Goal: Transaction & Acquisition: Purchase product/service

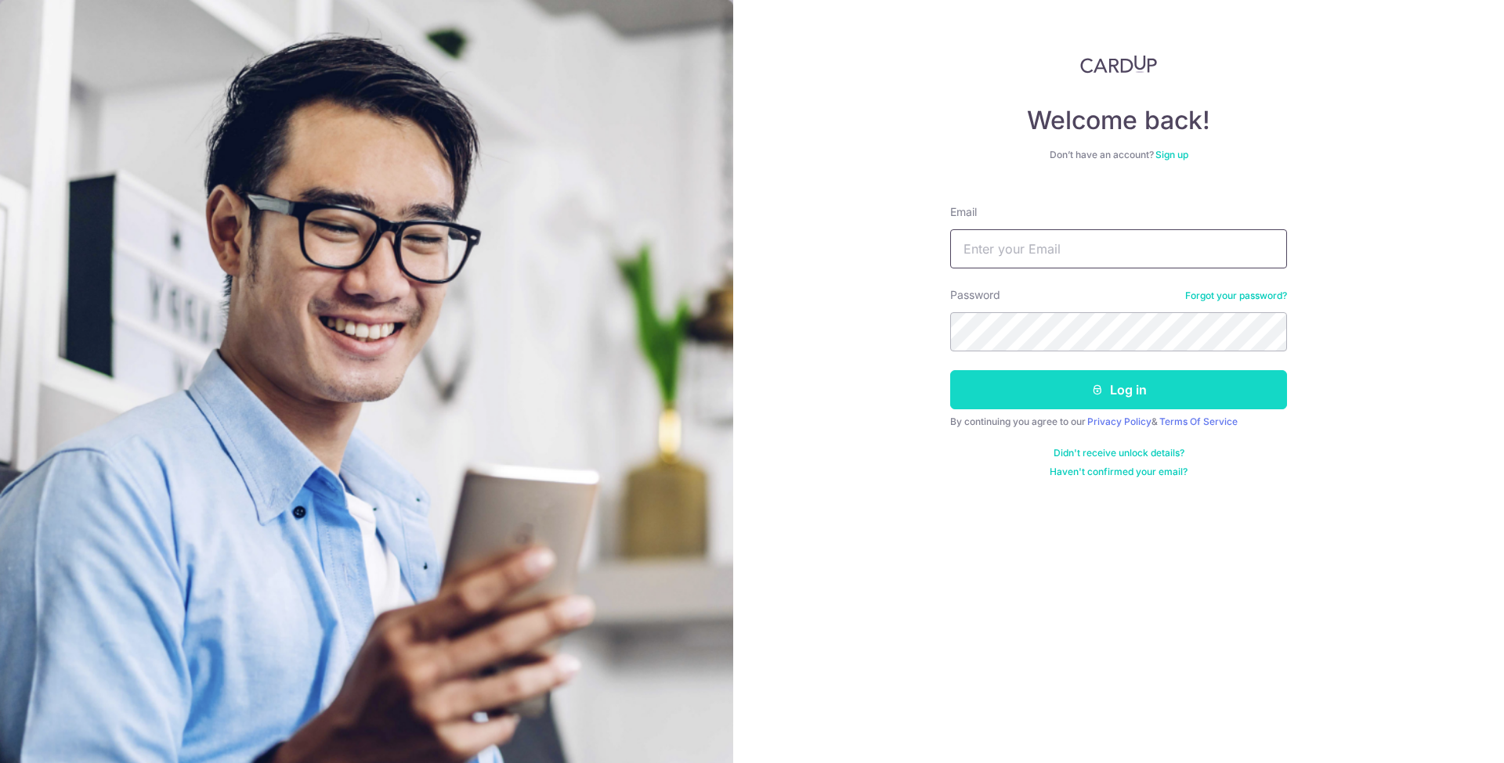
type input "Good333wood@outlook.com"
click at [1112, 388] on button "Log in" at bounding box center [1118, 389] width 337 height 39
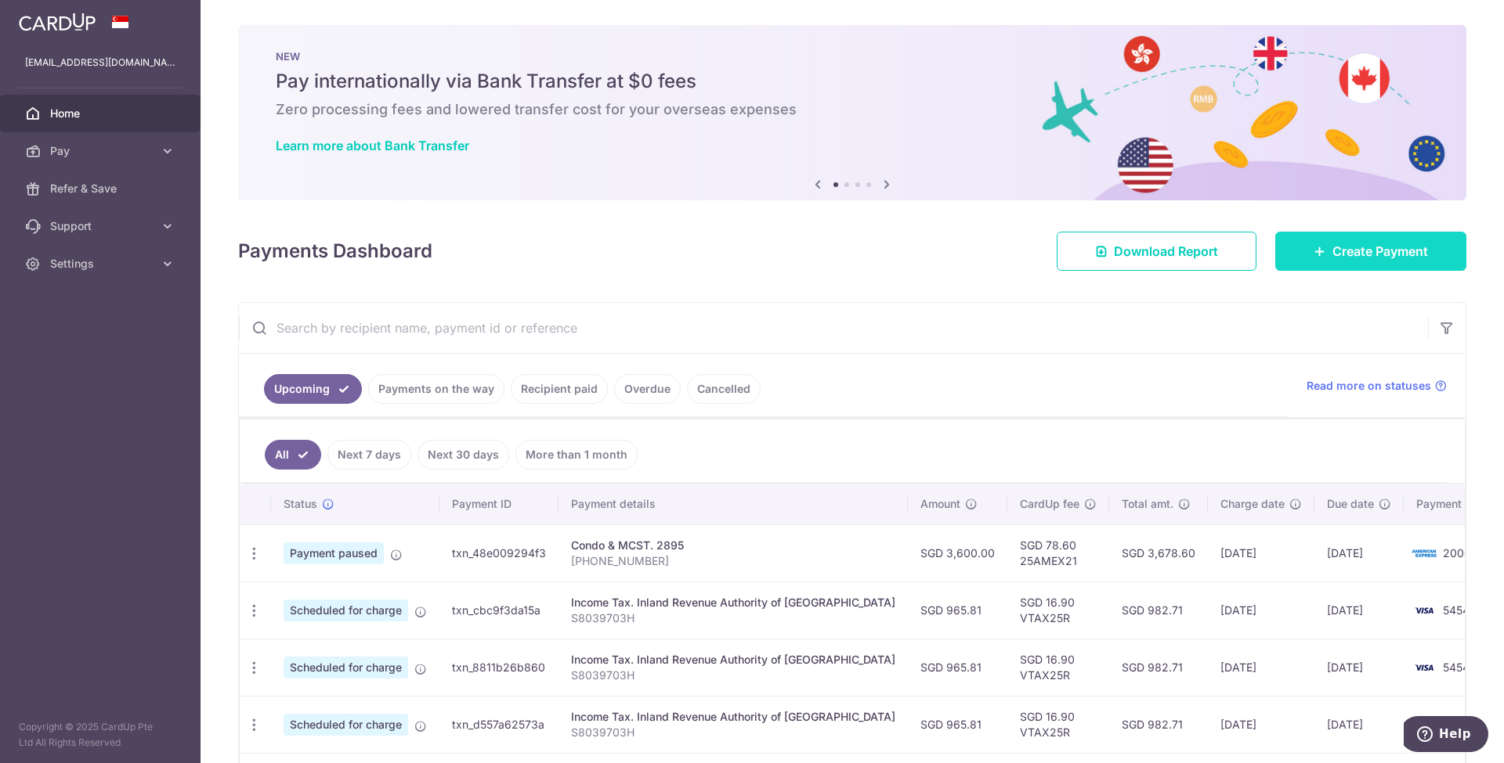
click at [1332, 258] on span "Create Payment" at bounding box center [1380, 251] width 96 height 19
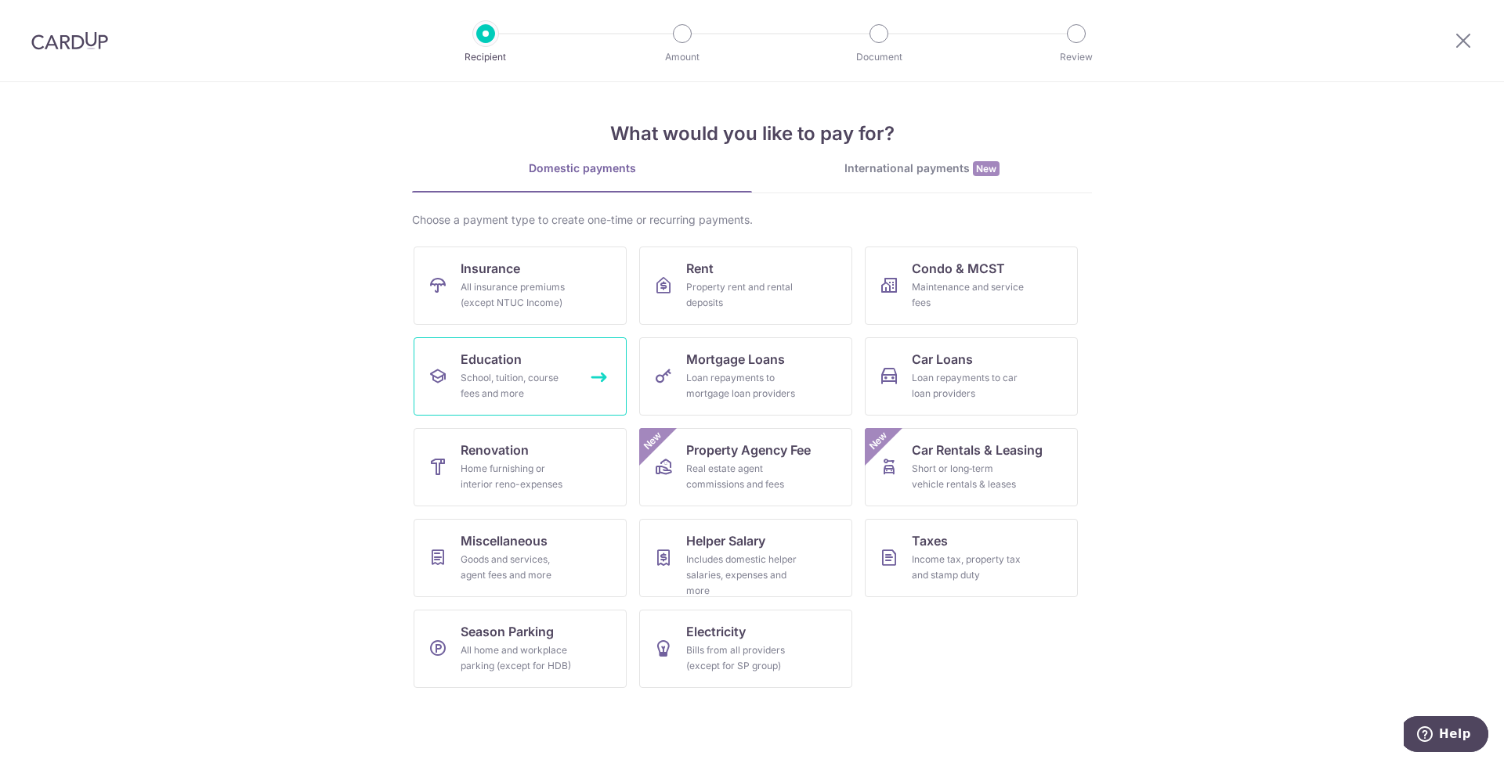
click at [493, 384] on div "School, tuition, course fees and more" at bounding box center [516, 385] width 113 height 31
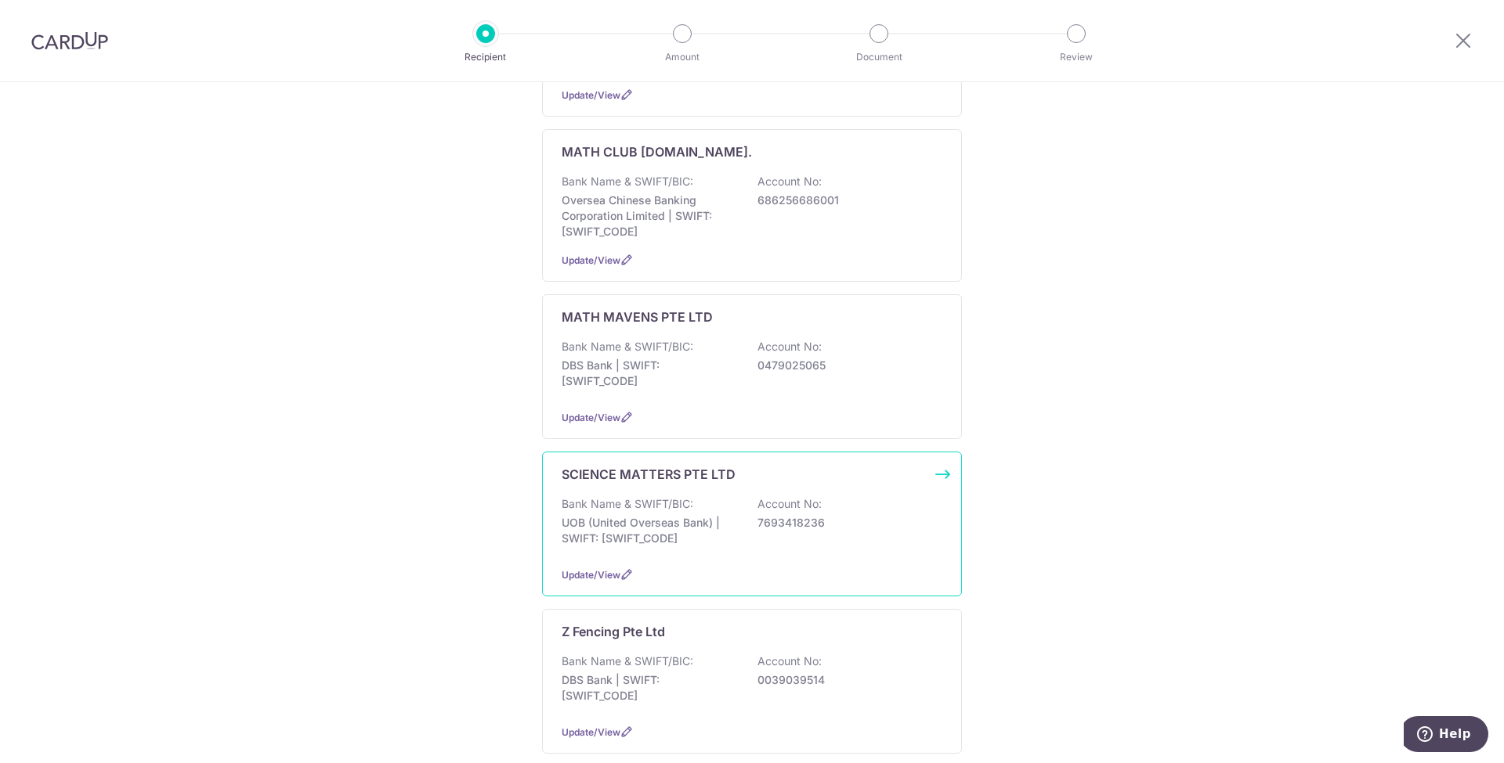
scroll to position [417, 0]
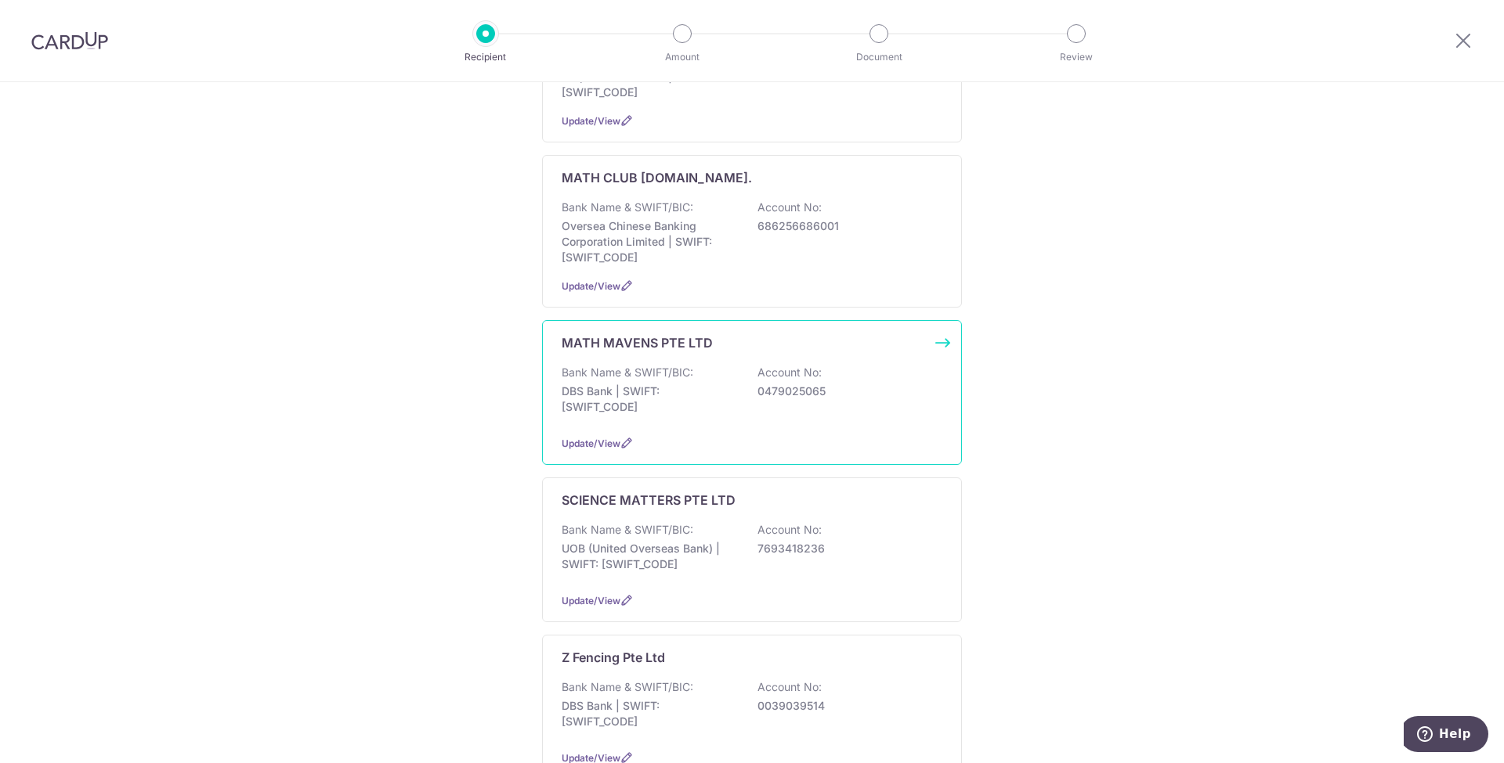
click at [653, 368] on p "Bank Name & SWIFT/BIC:" at bounding box center [627, 373] width 132 height 16
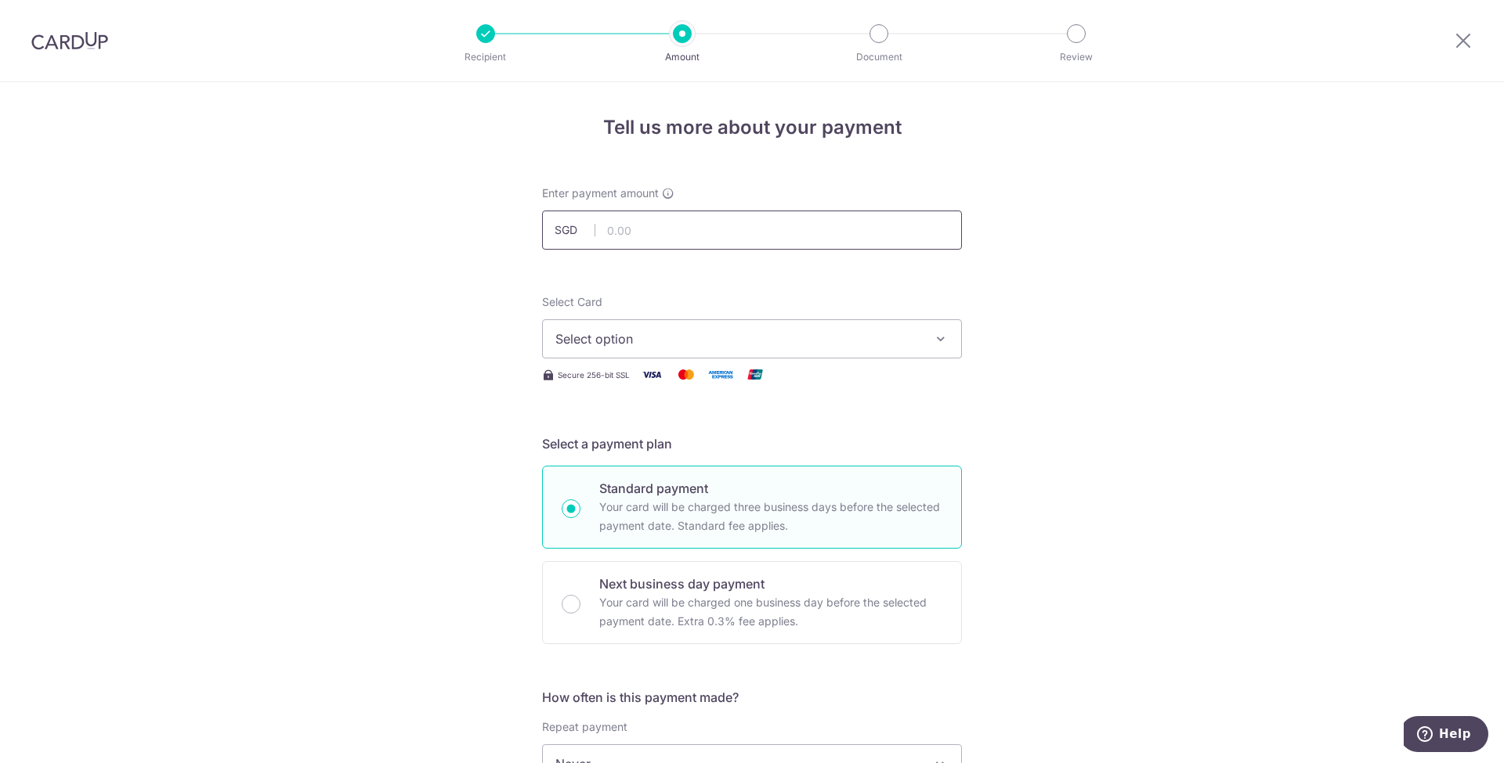
click at [626, 230] on input "text" at bounding box center [752, 230] width 420 height 39
type input "1,008.25"
click at [638, 332] on span "Select option" at bounding box center [737, 339] width 365 height 19
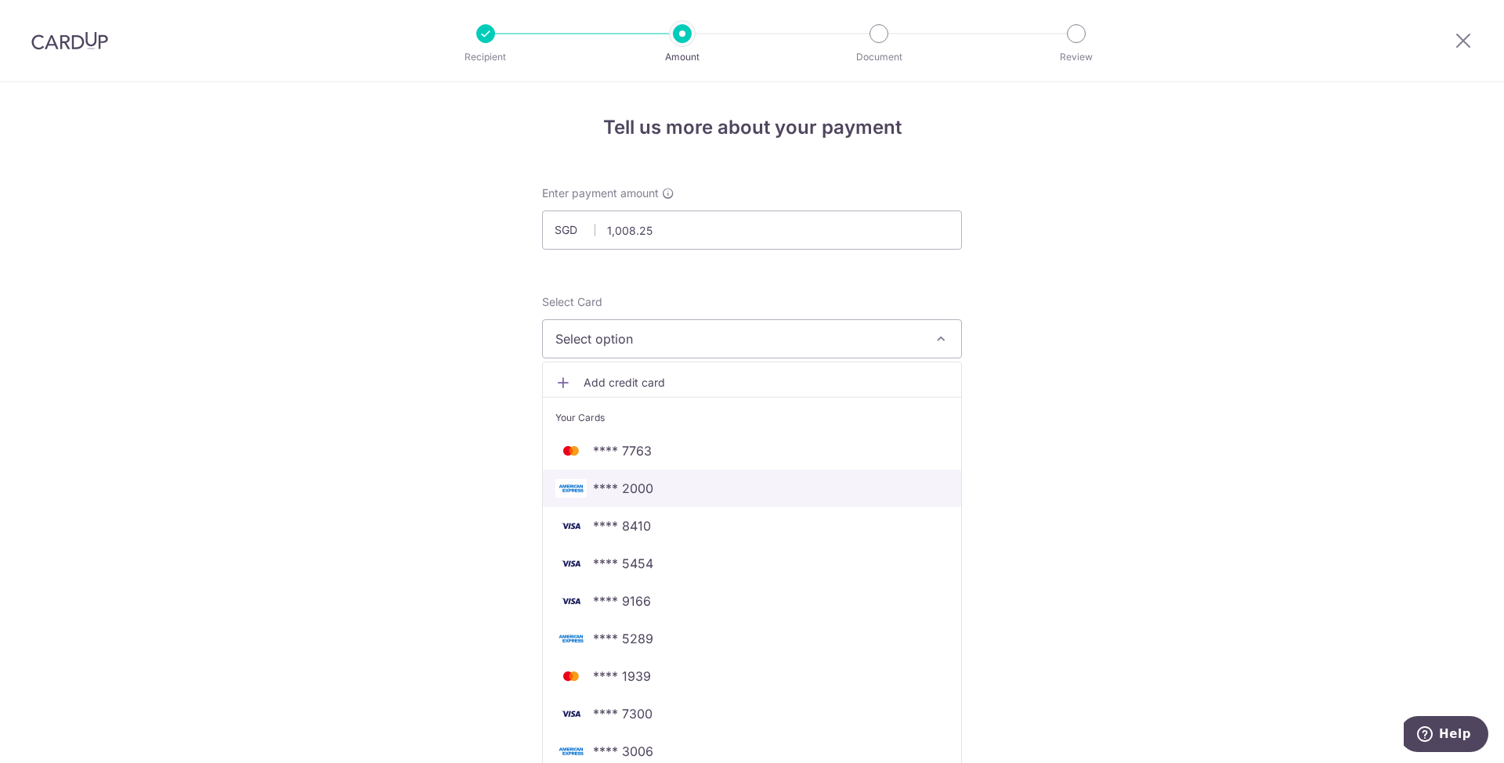
click at [648, 495] on span "**** 2000" at bounding box center [751, 488] width 393 height 19
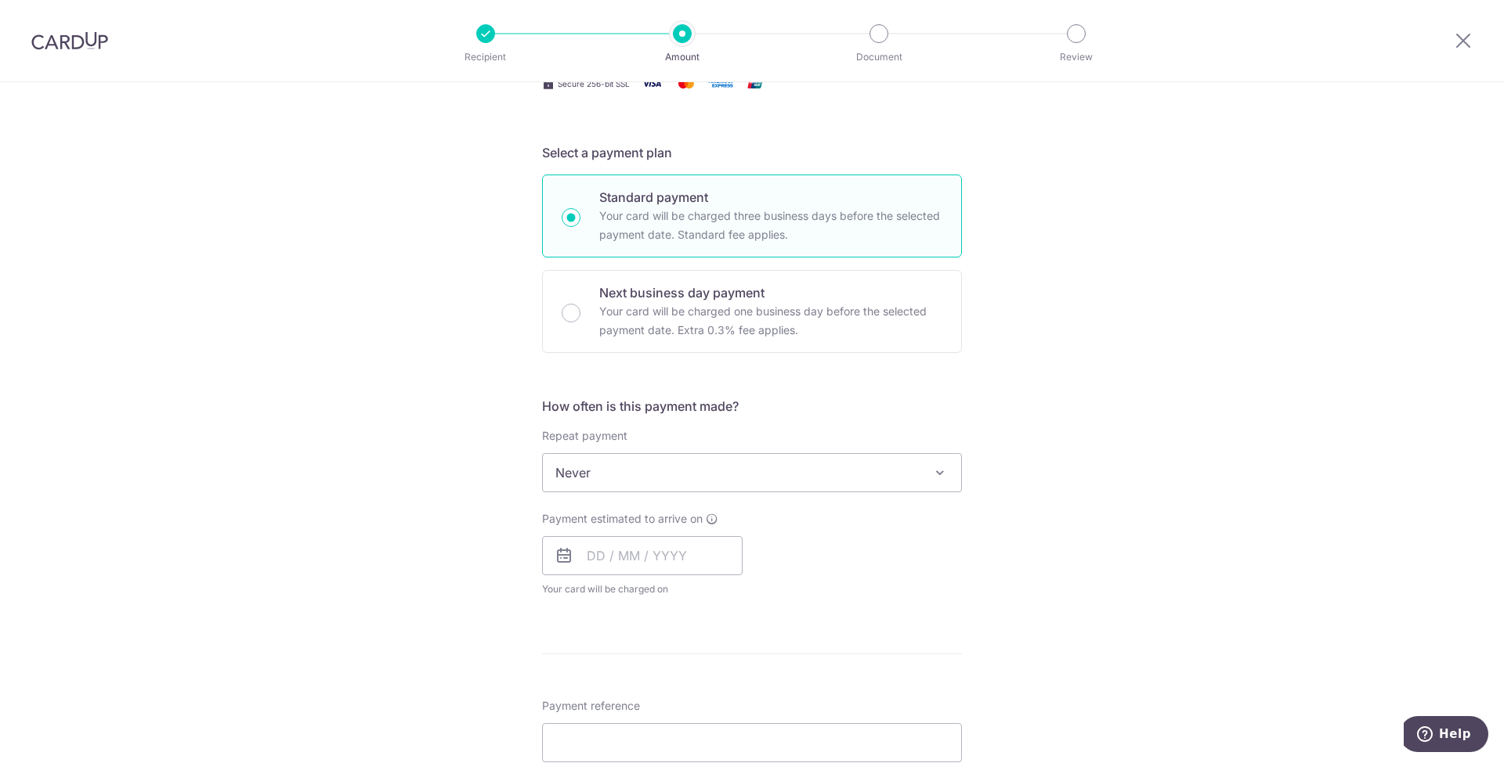
scroll to position [313, 0]
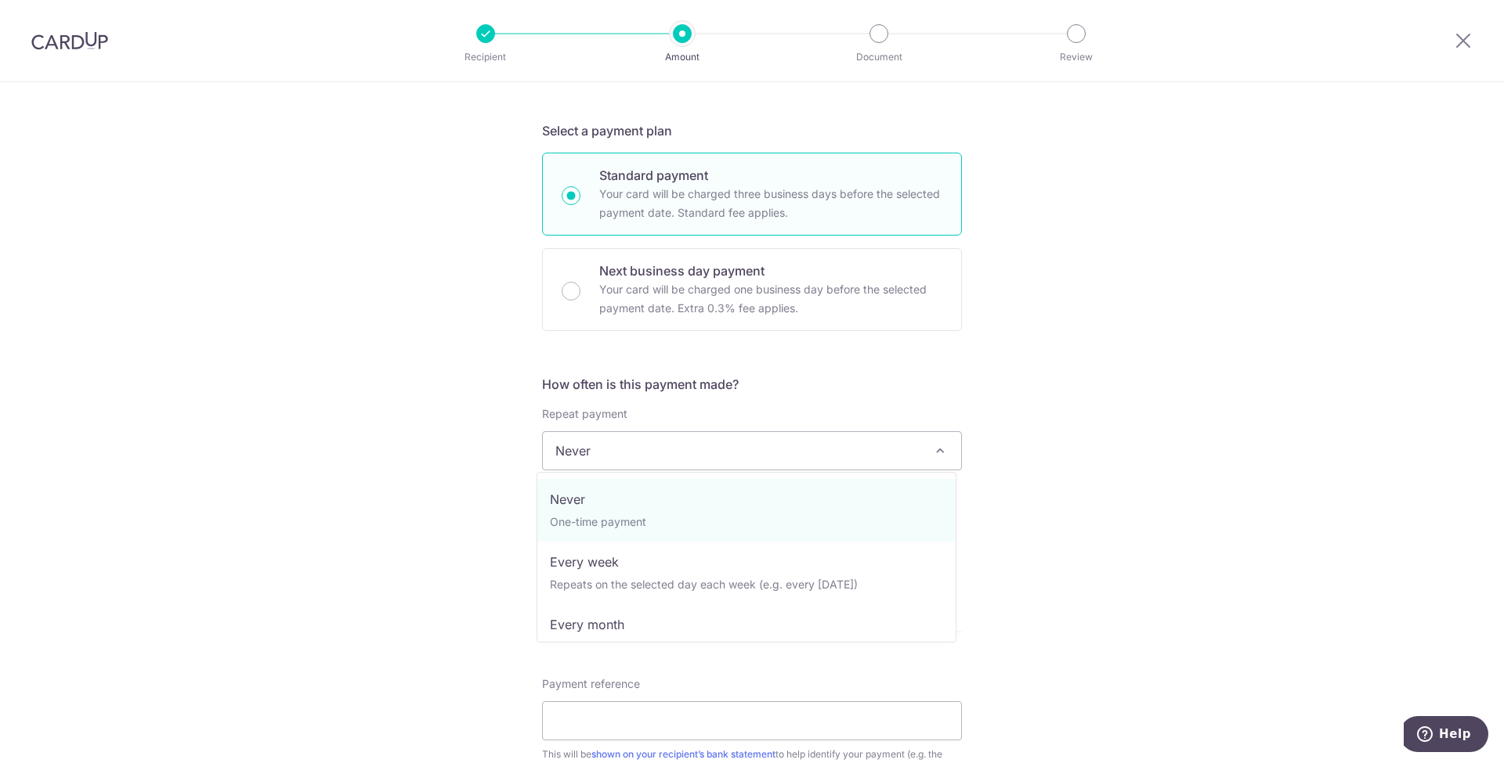
click at [610, 439] on span "Never" at bounding box center [752, 451] width 418 height 38
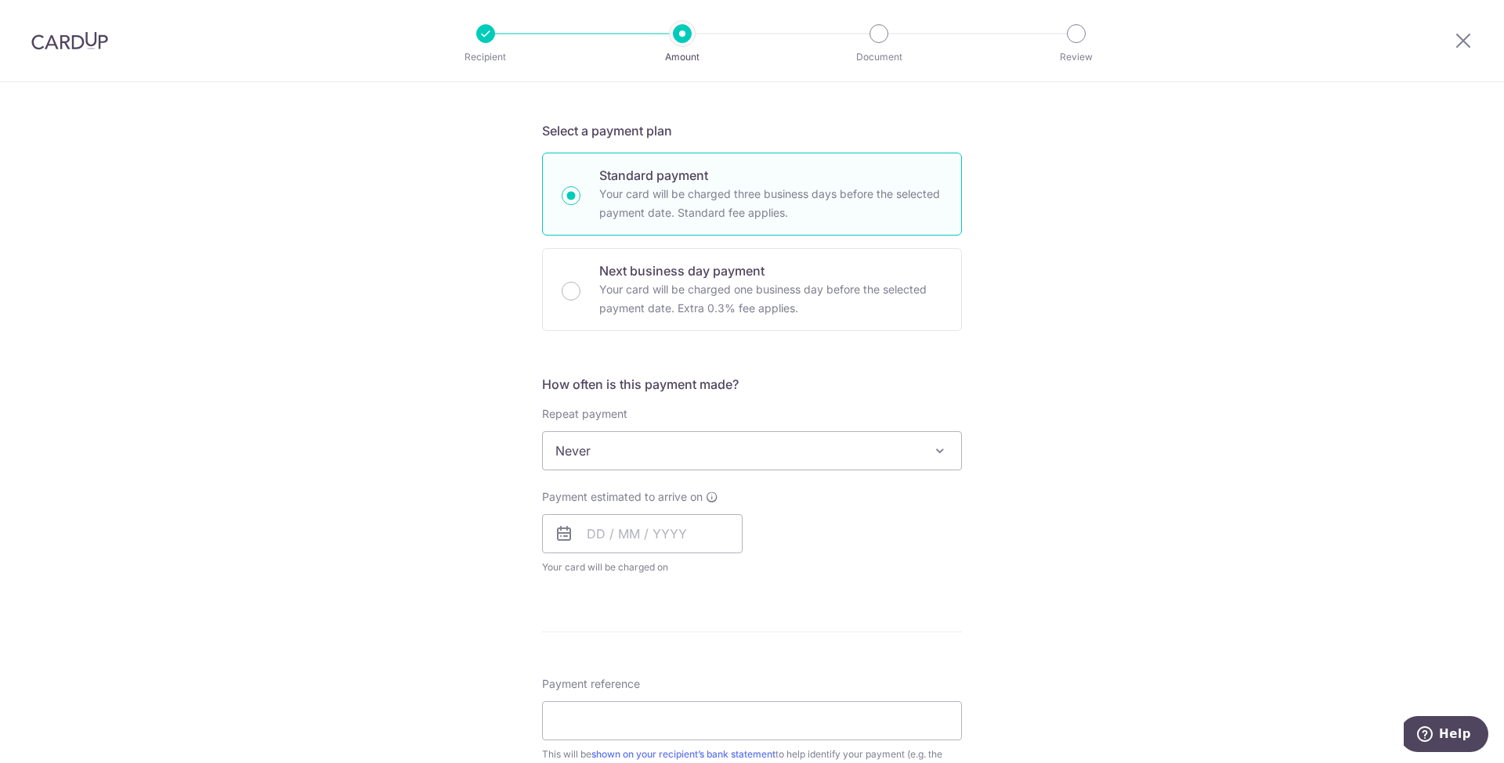
click at [641, 553] on div "Payment estimated to arrive on Your card will be charged on for the first payme…" at bounding box center [642, 532] width 200 height 86
click at [658, 532] on input "text" at bounding box center [642, 533] width 200 height 39
drag, startPoint x: 691, startPoint y: 708, endPoint x: 279, endPoint y: 634, distance: 419.2
click at [692, 708] on link "16" at bounding box center [699, 707] width 25 height 25
type input "[DATE]"
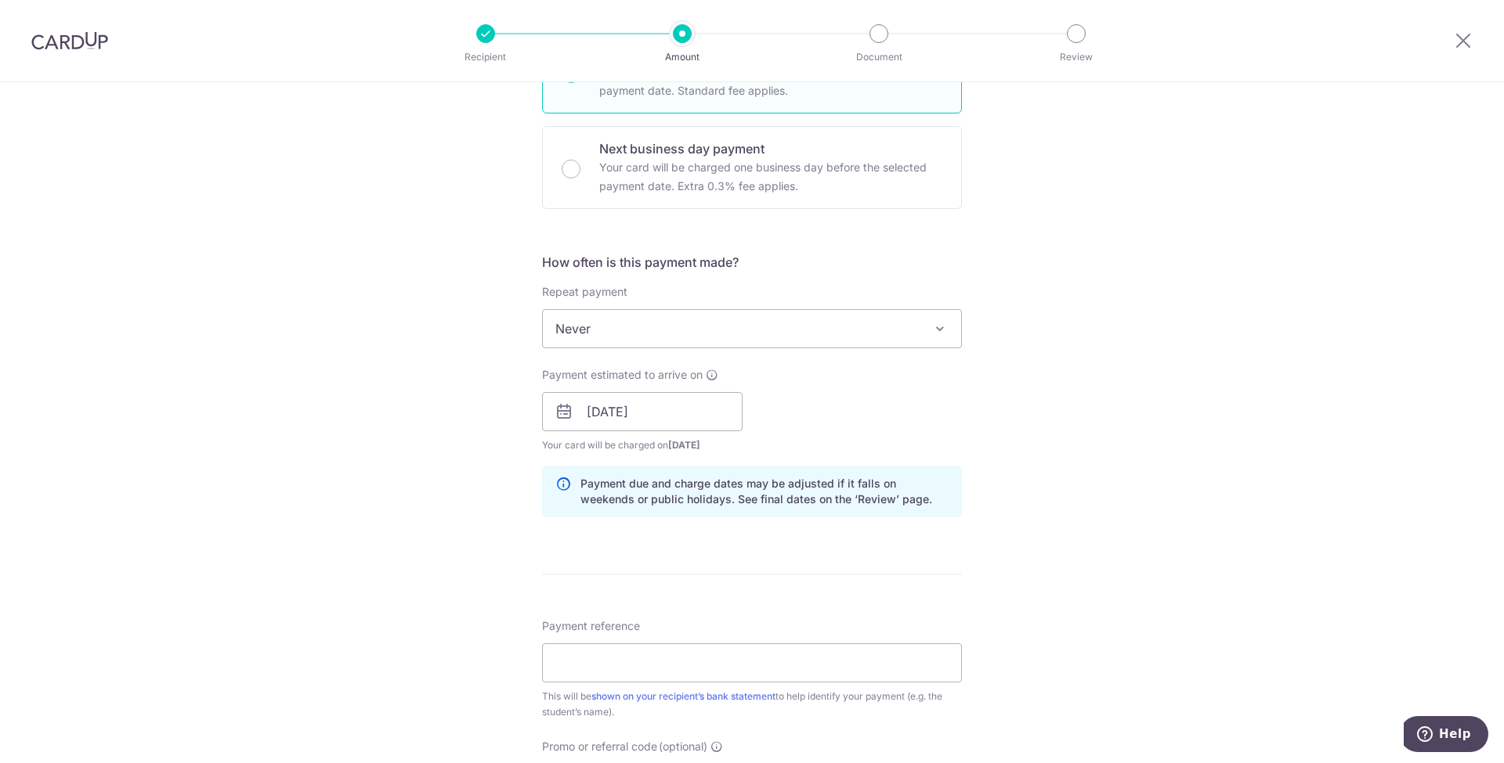
scroll to position [626, 0]
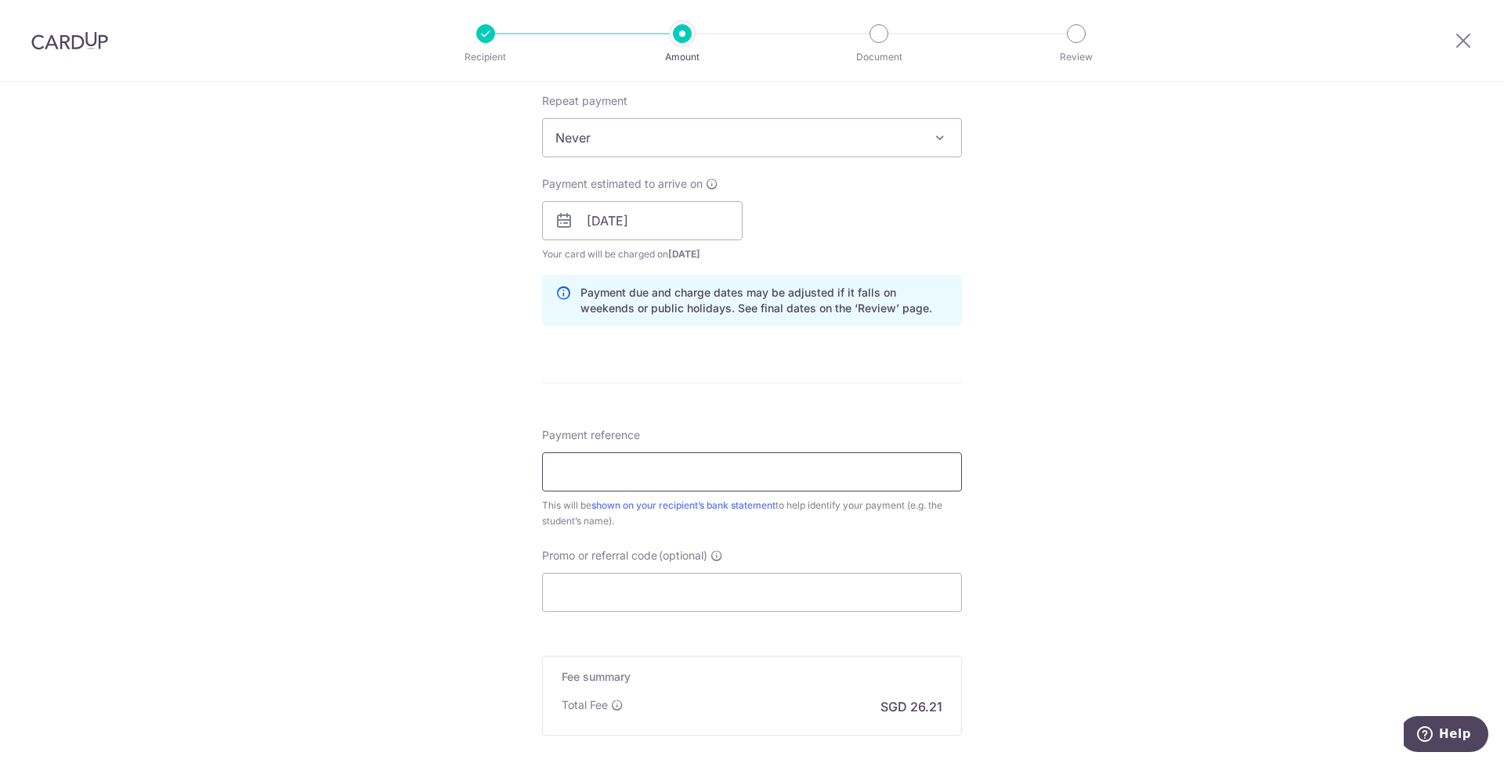
click at [596, 460] on input "Payment reference" at bounding box center [752, 472] width 420 height 39
click at [595, 587] on input "Promo or referral code (optional)" at bounding box center [752, 592] width 420 height 39
paste input "25AMEX21"
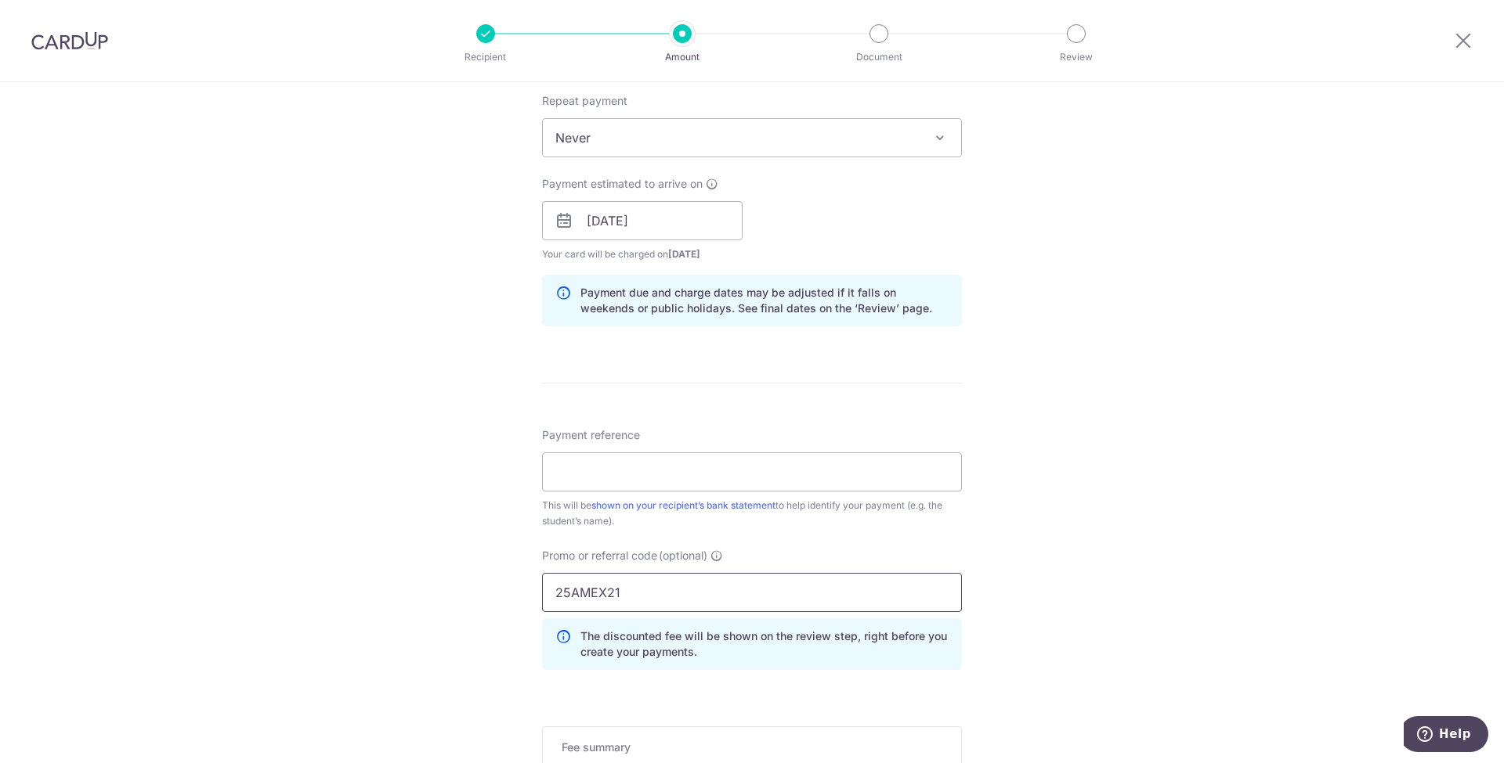
type input "25AMEX21"
click at [626, 476] on input "Payment reference" at bounding box center [752, 472] width 420 height 39
paste input "BTQ25VB025564"
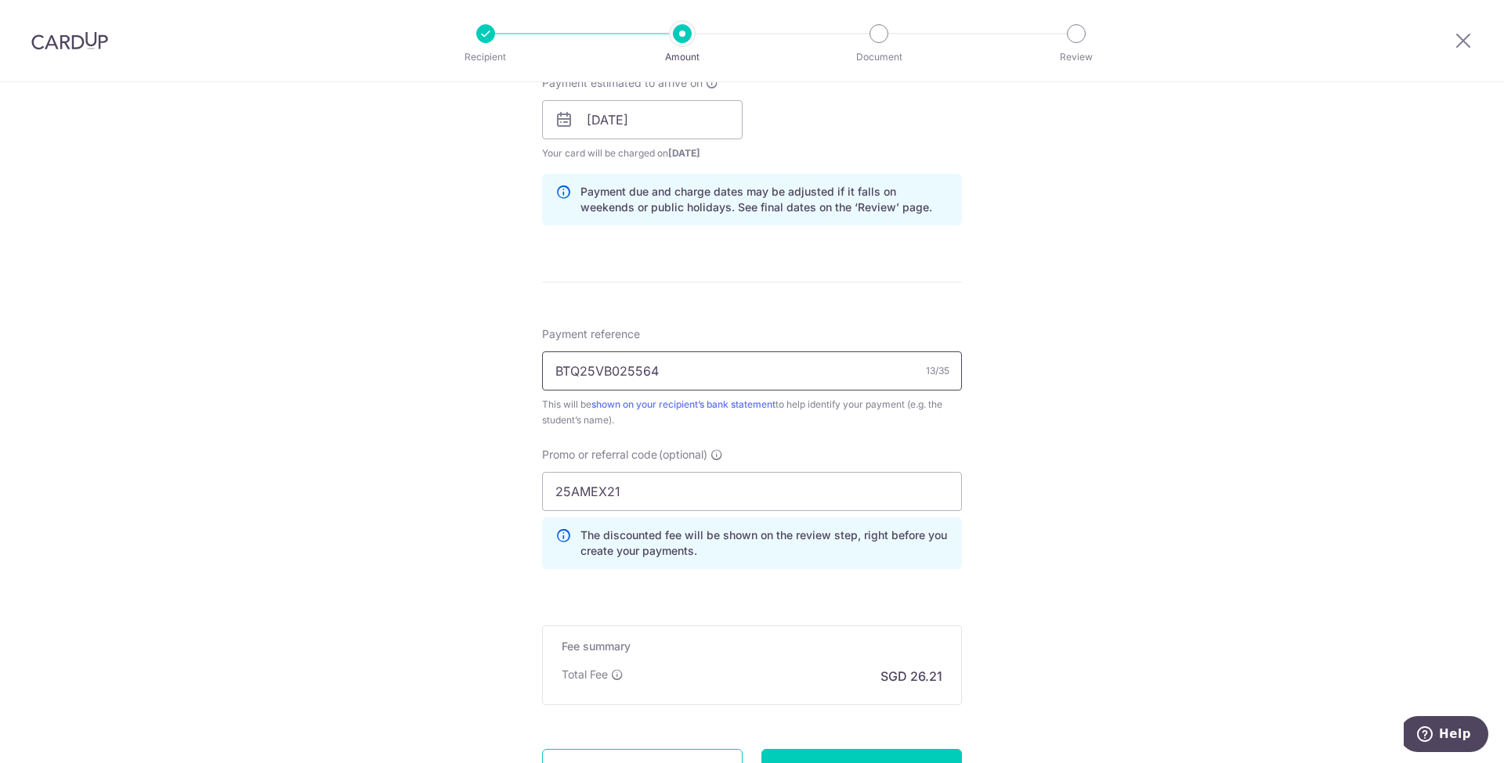
scroll to position [835, 0]
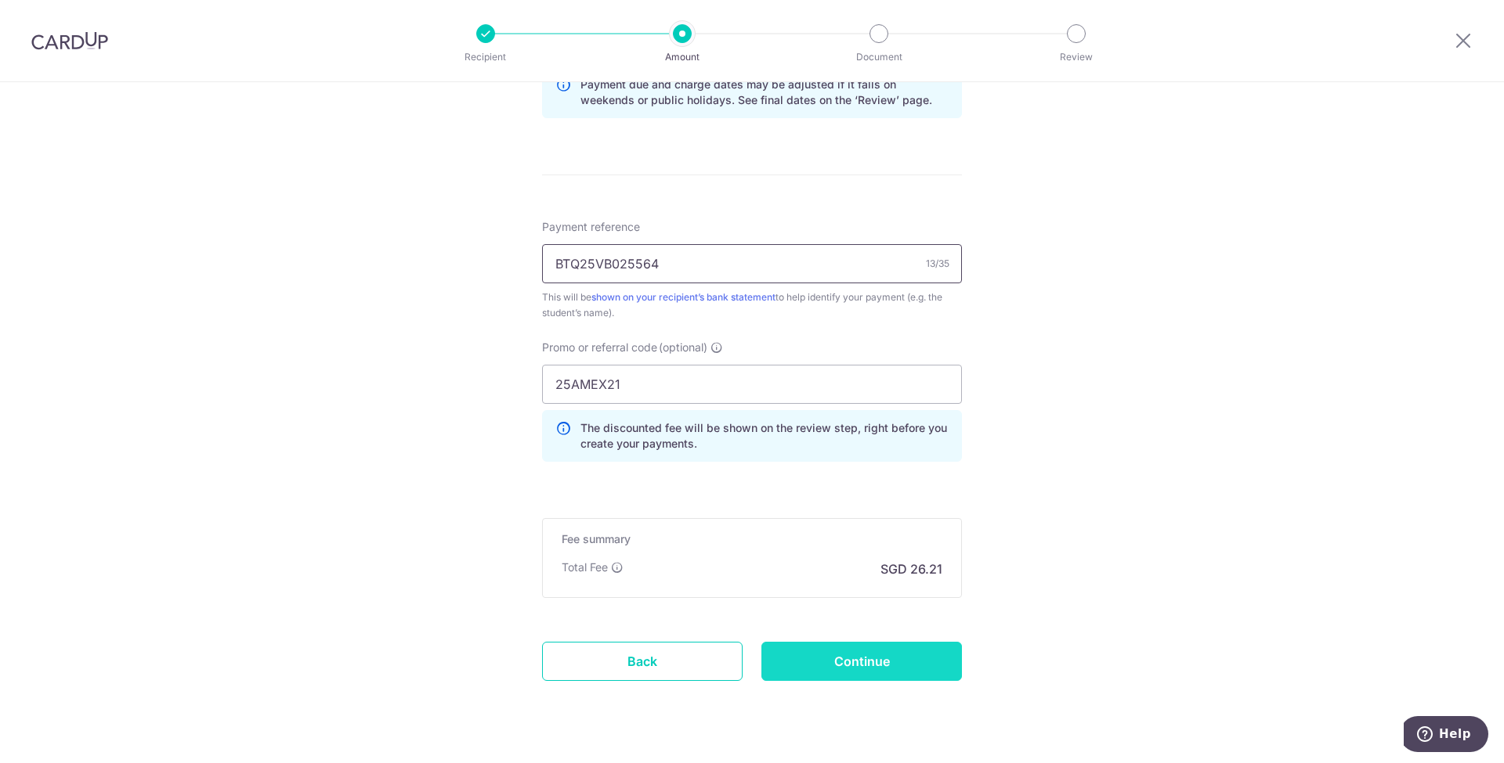
type input "BTQ25VB025564"
click at [817, 645] on input "Continue" at bounding box center [861, 661] width 200 height 39
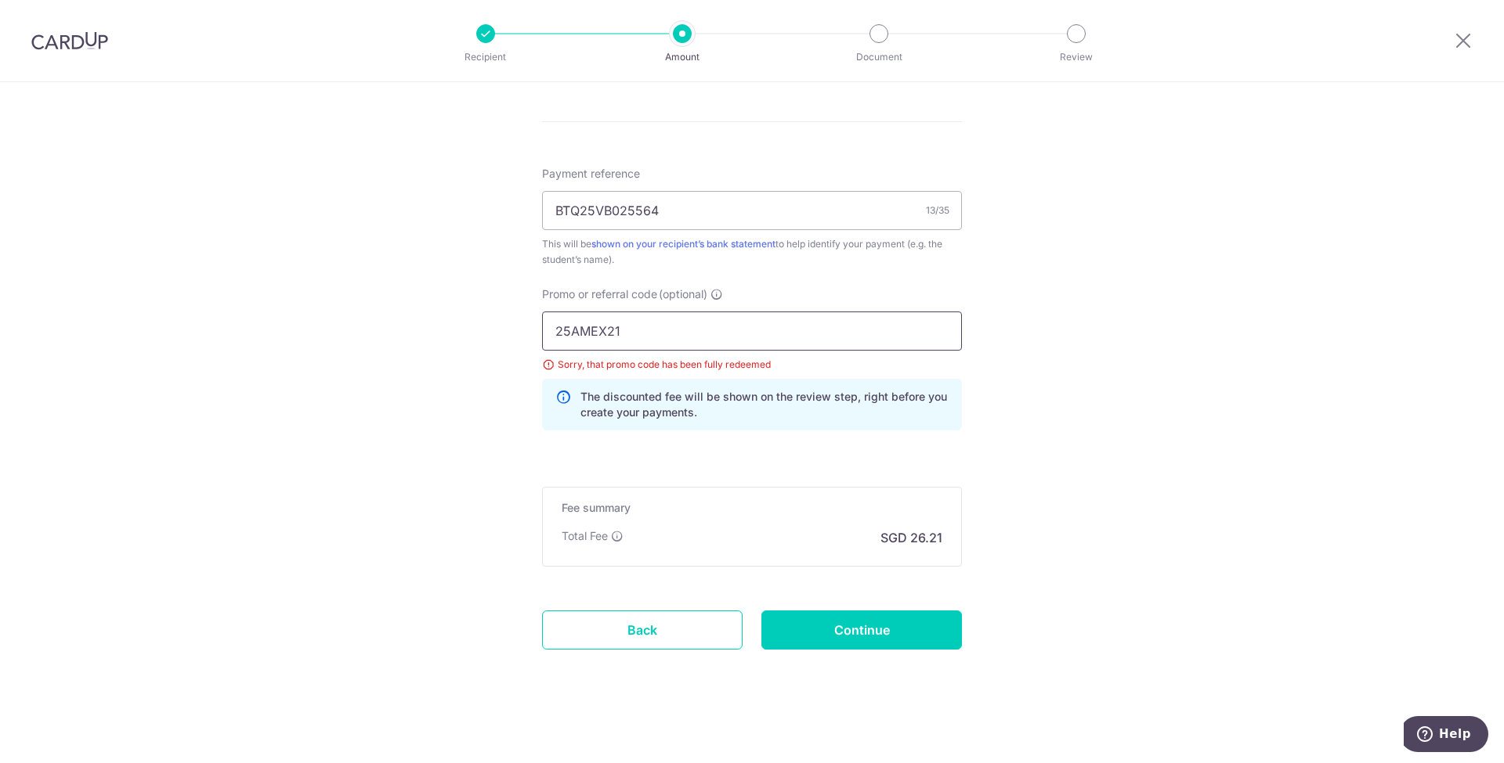
drag, startPoint x: 655, startPoint y: 324, endPoint x: 578, endPoint y: 333, distance: 78.0
click at [655, 324] on input "25AMEX21" at bounding box center [752, 331] width 420 height 39
type input "25AMEX18"
click at [908, 637] on input "Continue" at bounding box center [861, 630] width 200 height 39
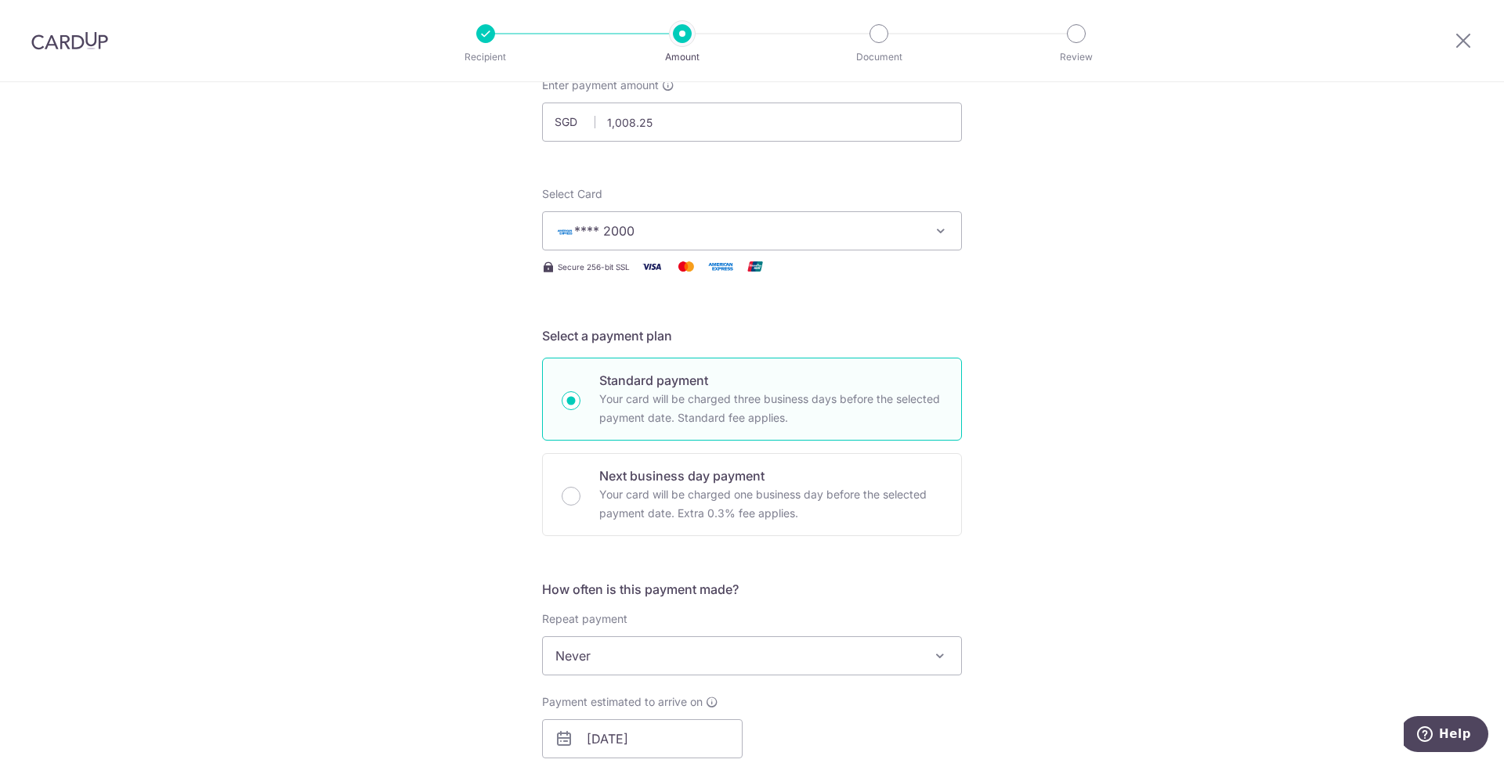
scroll to position [52, 0]
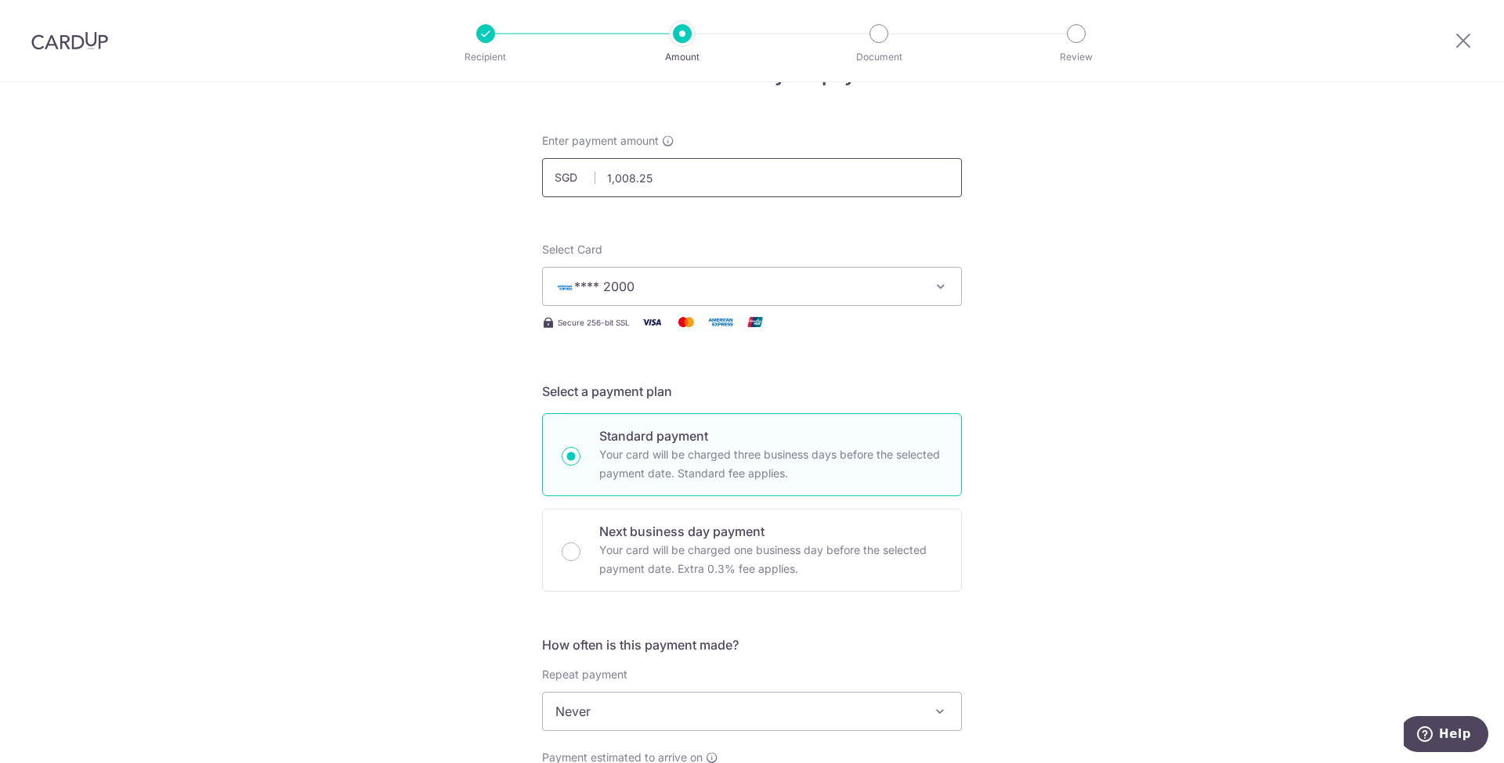
click at [657, 174] on input "1,008.25" at bounding box center [752, 177] width 420 height 39
click at [650, 276] on button "**** 2000" at bounding box center [752, 286] width 420 height 39
type input "1,008.25"
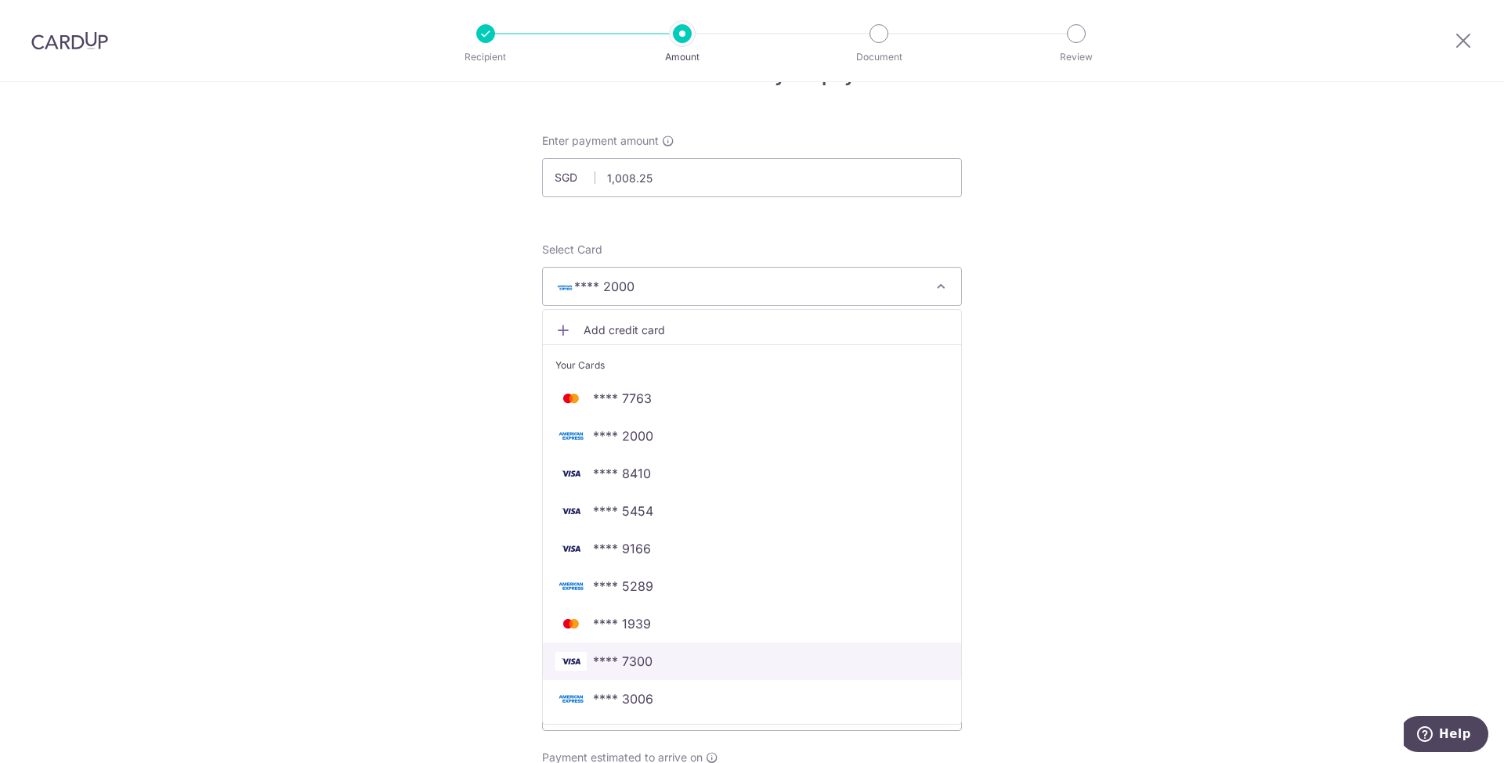
click at [634, 655] on span "**** 7300" at bounding box center [623, 661] width 60 height 19
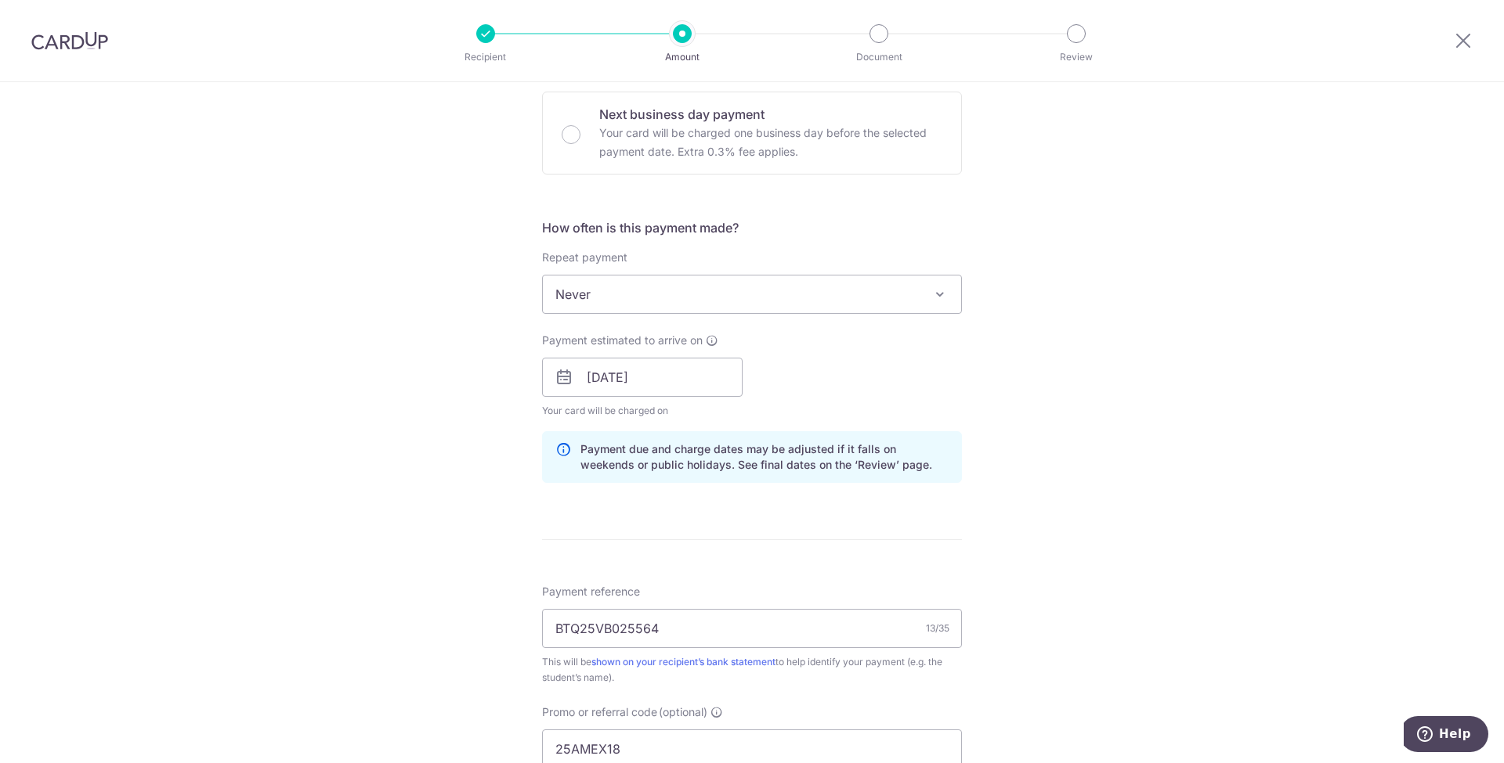
scroll to position [783, 0]
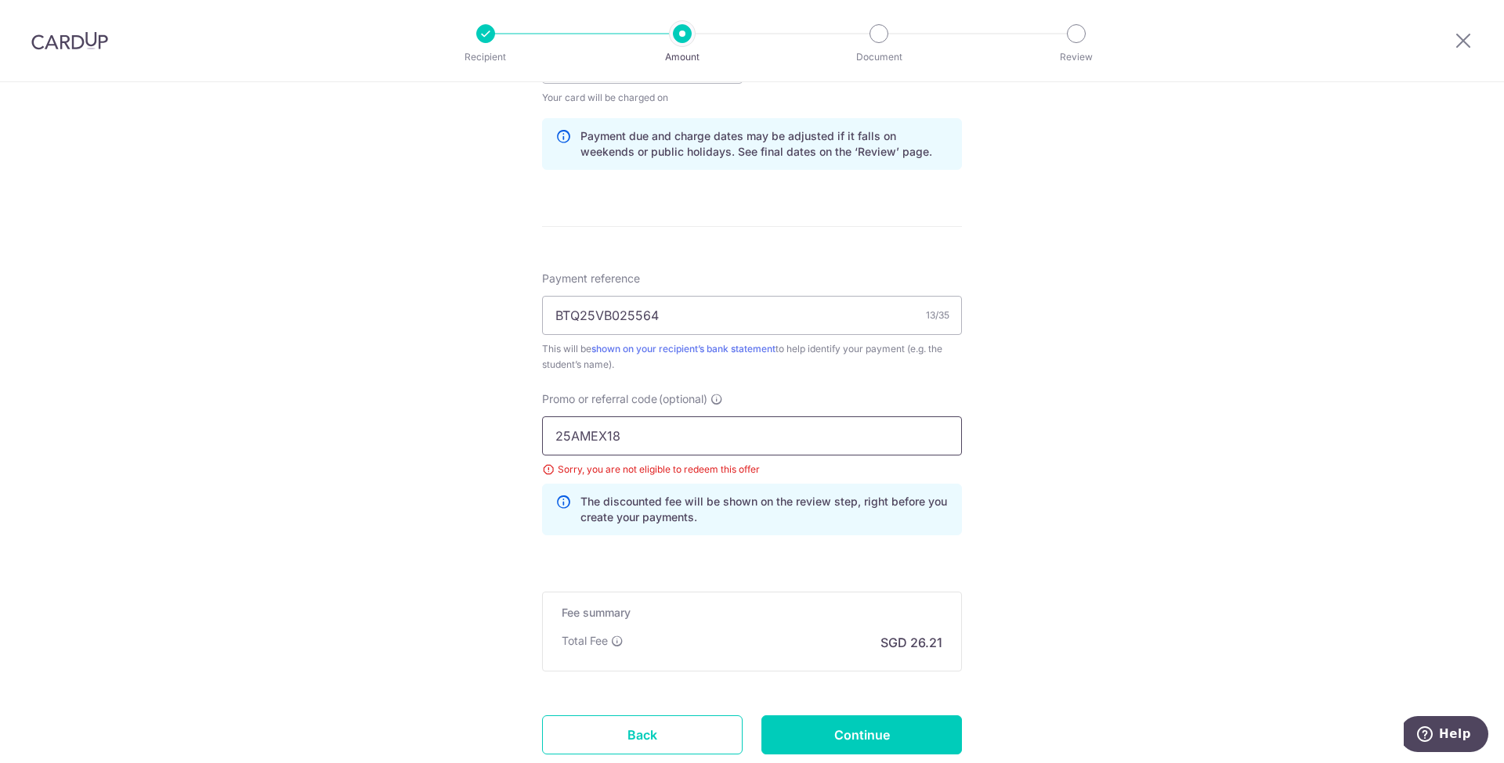
drag, startPoint x: 595, startPoint y: 435, endPoint x: 312, endPoint y: 421, distance: 283.8
click at [312, 421] on div "Tell us more about your payment Enter payment amount SGD 1,008.25 1008.25 Selec…" at bounding box center [752, 85] width 1504 height 1573
type input "OFF225"
click at [1135, 633] on div "Tell us more about your payment Enter payment amount SGD 1,008.25 1008.25 Selec…" at bounding box center [752, 85] width 1504 height 1573
click at [844, 731] on input "Continue" at bounding box center [861, 735] width 200 height 39
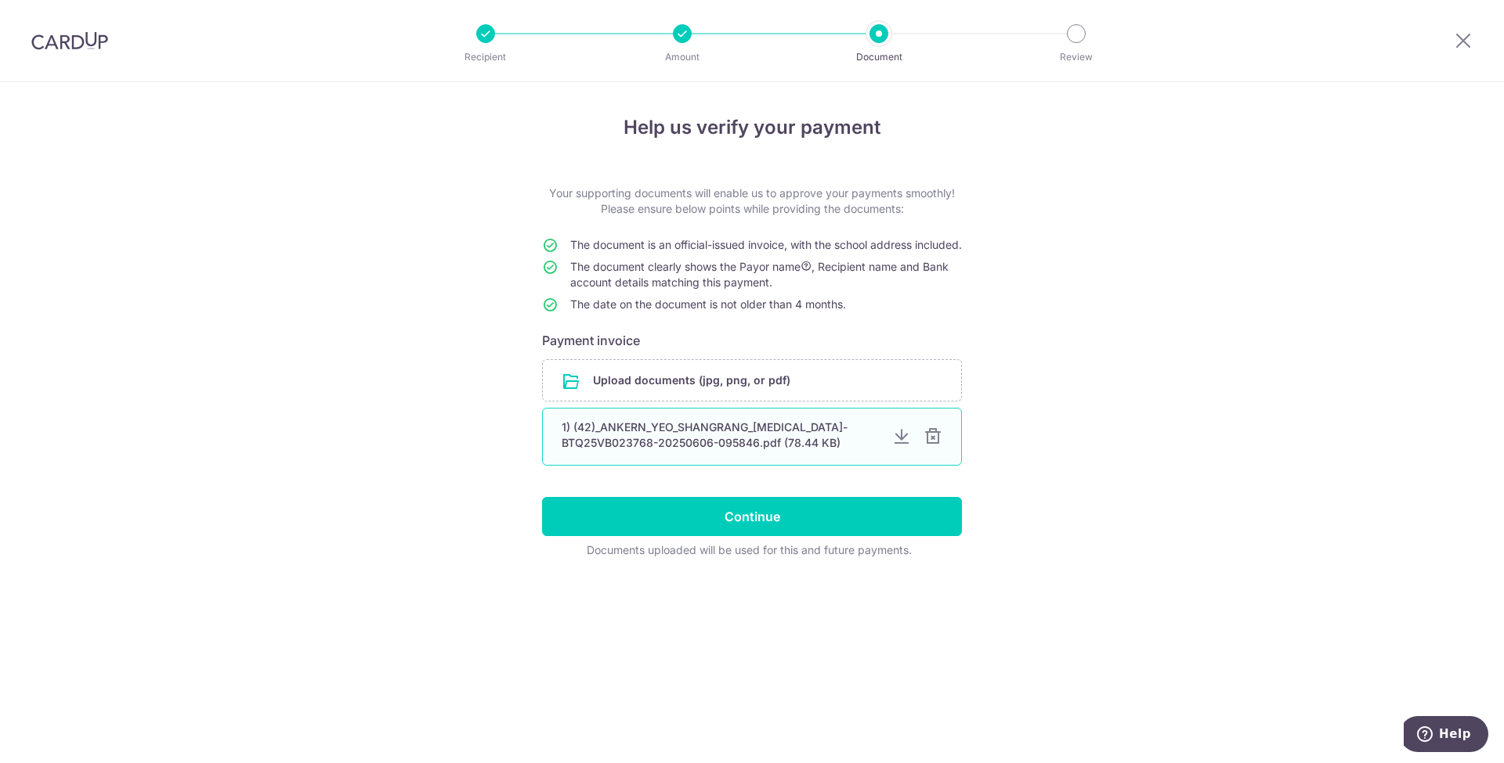
click at [933, 446] on div at bounding box center [932, 437] width 19 height 19
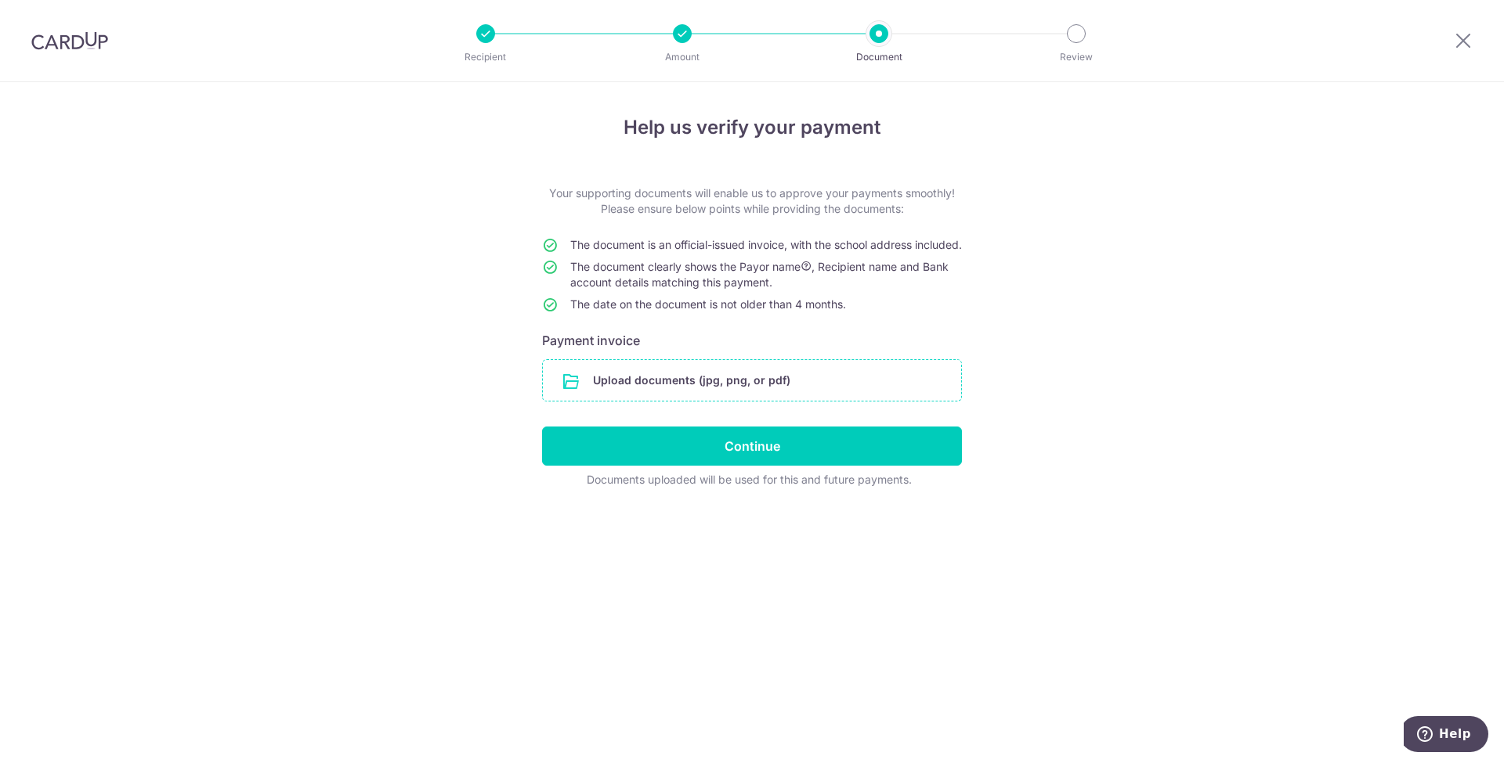
click at [585, 401] on input "file" at bounding box center [752, 380] width 418 height 41
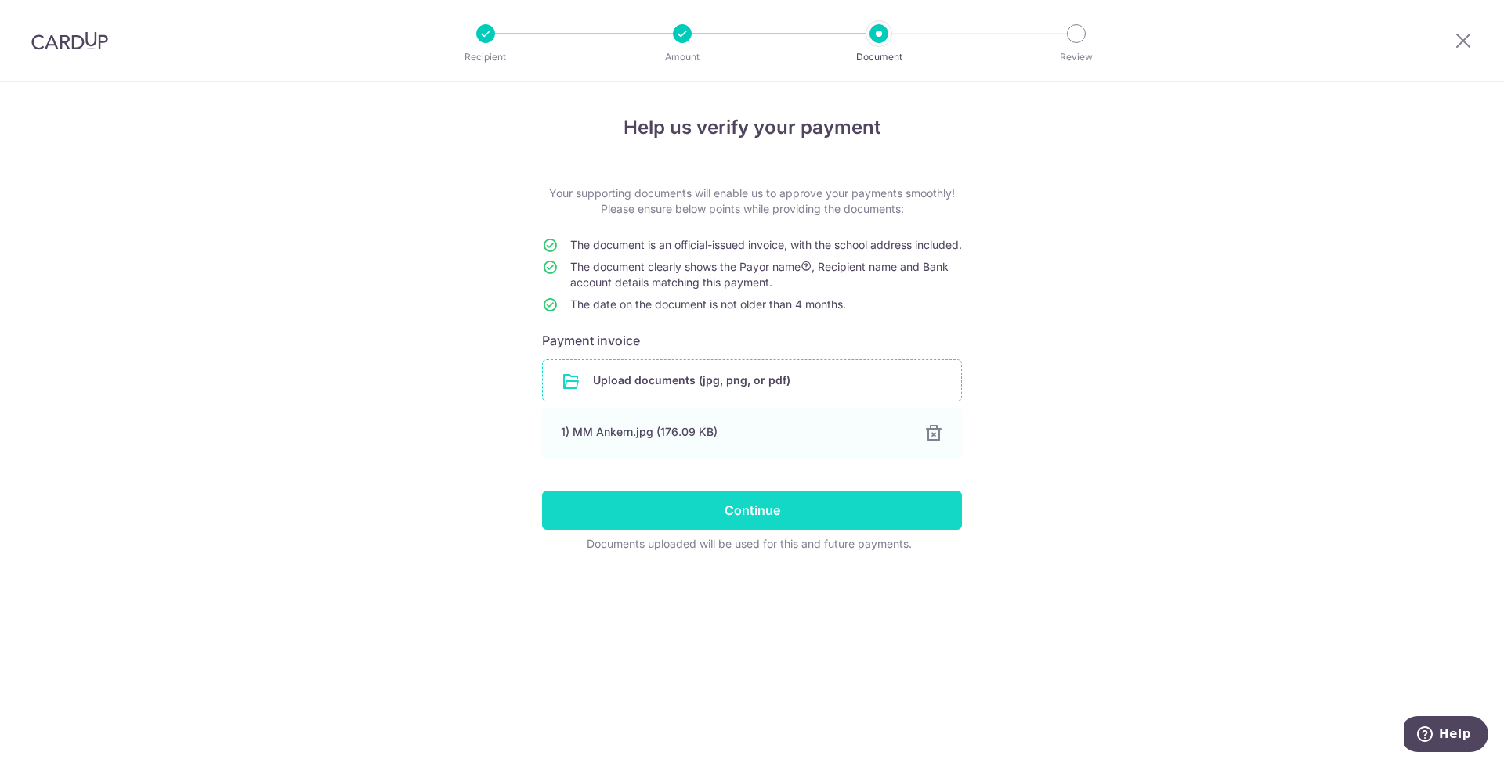
click at [749, 530] on input "Continue" at bounding box center [752, 510] width 420 height 39
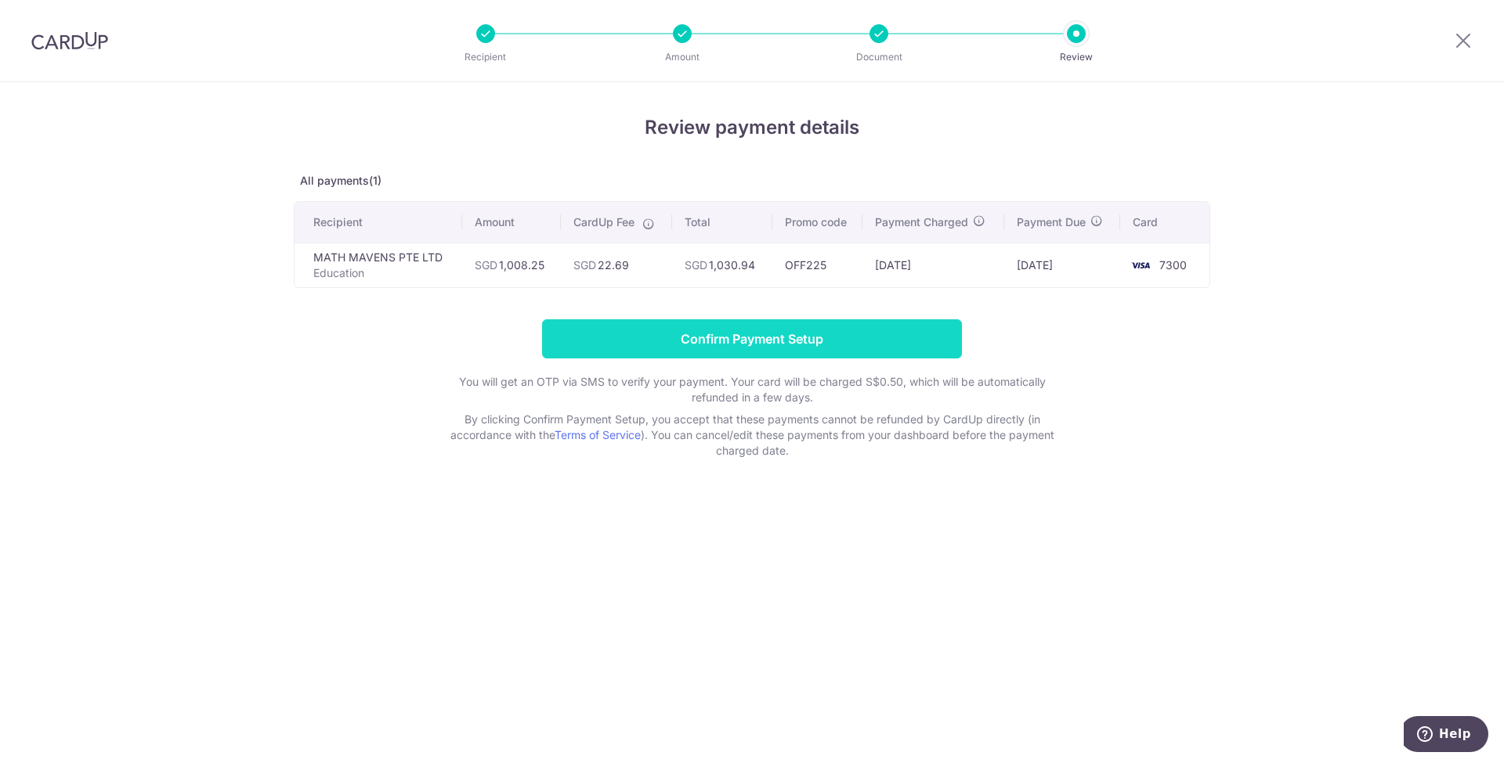
click at [757, 345] on input "Confirm Payment Setup" at bounding box center [752, 338] width 420 height 39
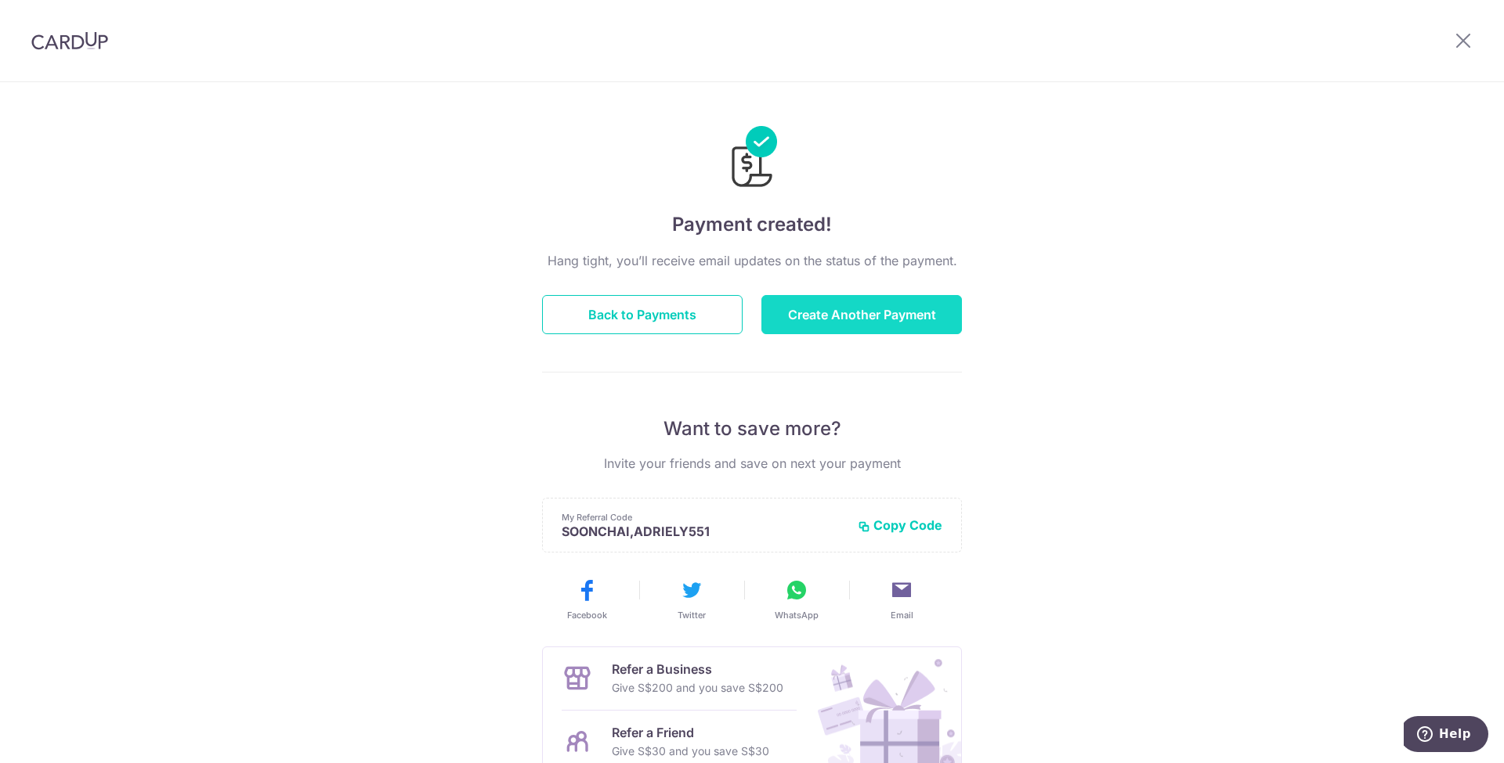
click at [847, 313] on button "Create Another Payment" at bounding box center [861, 314] width 200 height 39
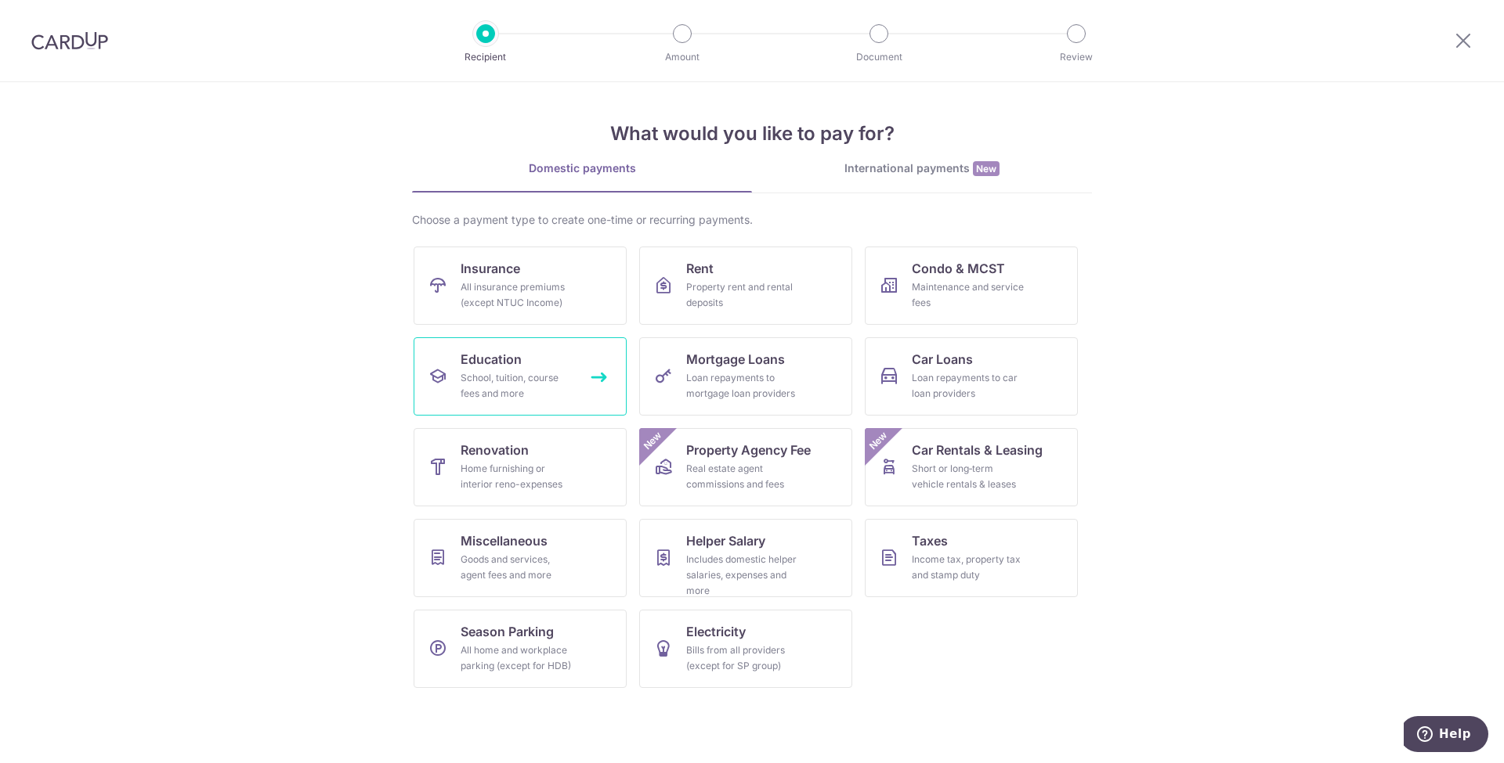
click at [493, 379] on div "School, tuition, course fees and more" at bounding box center [516, 385] width 113 height 31
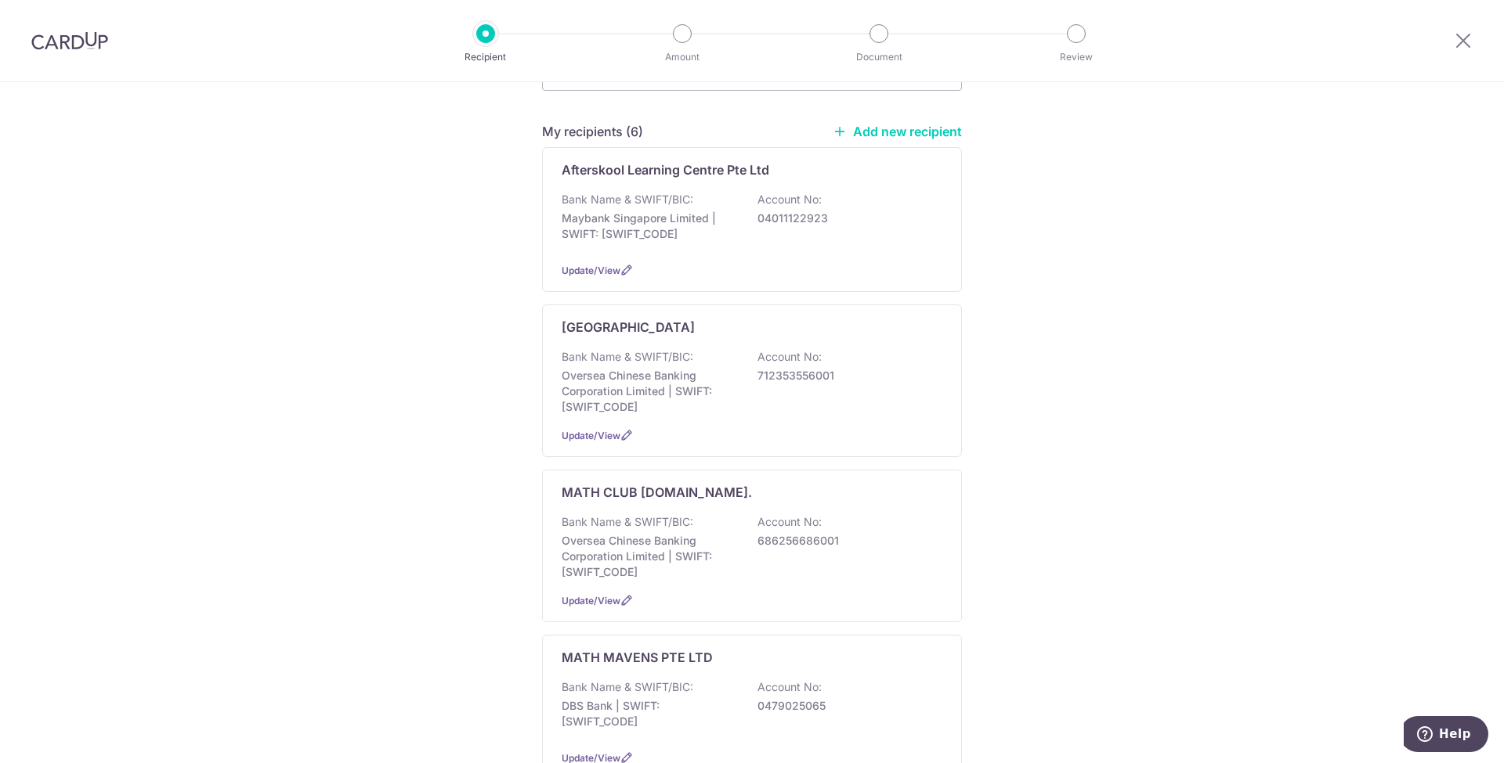
scroll to position [313, 0]
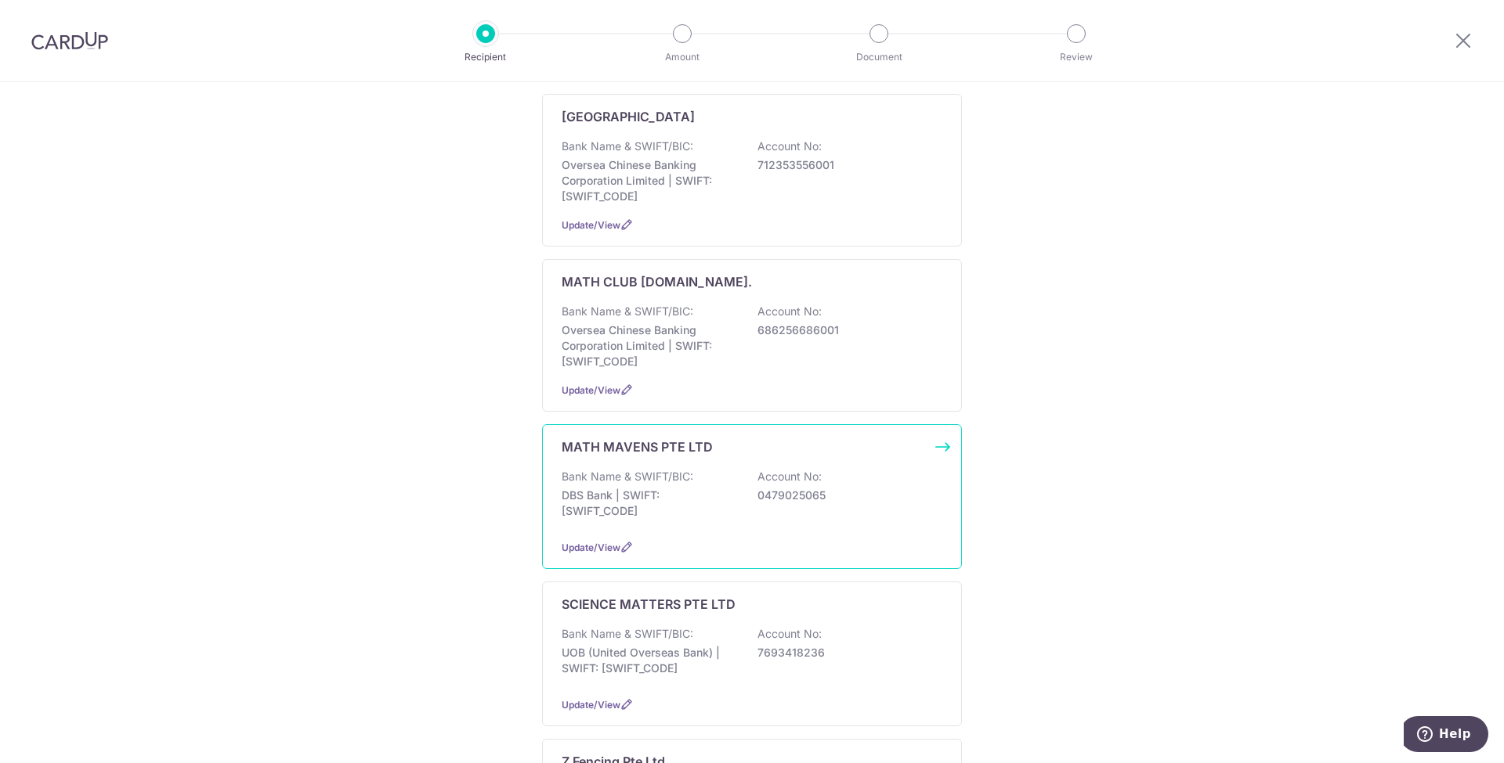
click at [657, 513] on p "DBS Bank | SWIFT: [SWIFT_CODE]" at bounding box center [648, 503] width 175 height 31
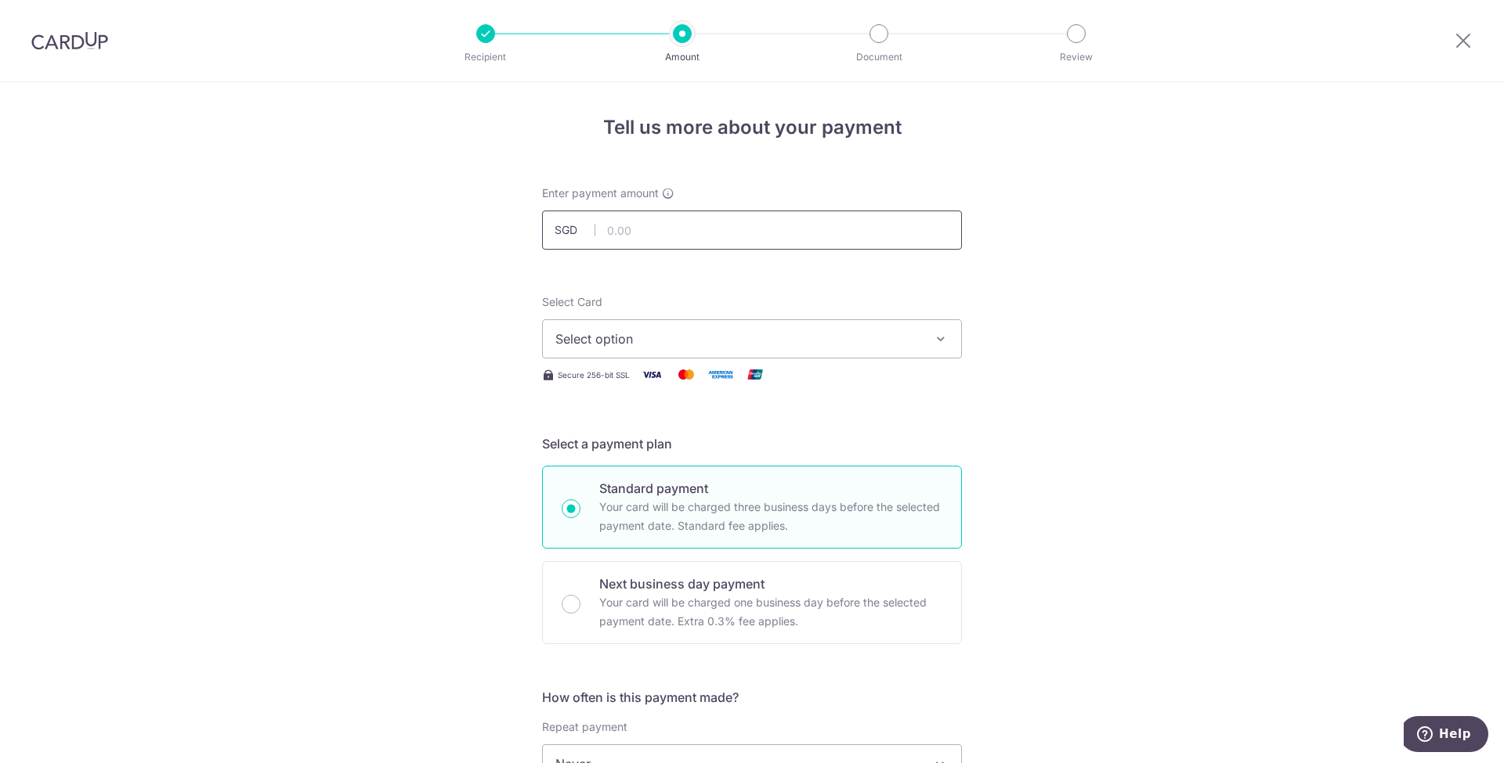
click at [635, 218] on input "text" at bounding box center [752, 230] width 420 height 39
type input "0"
type input "981.00"
click at [569, 327] on button "Select option" at bounding box center [752, 338] width 420 height 39
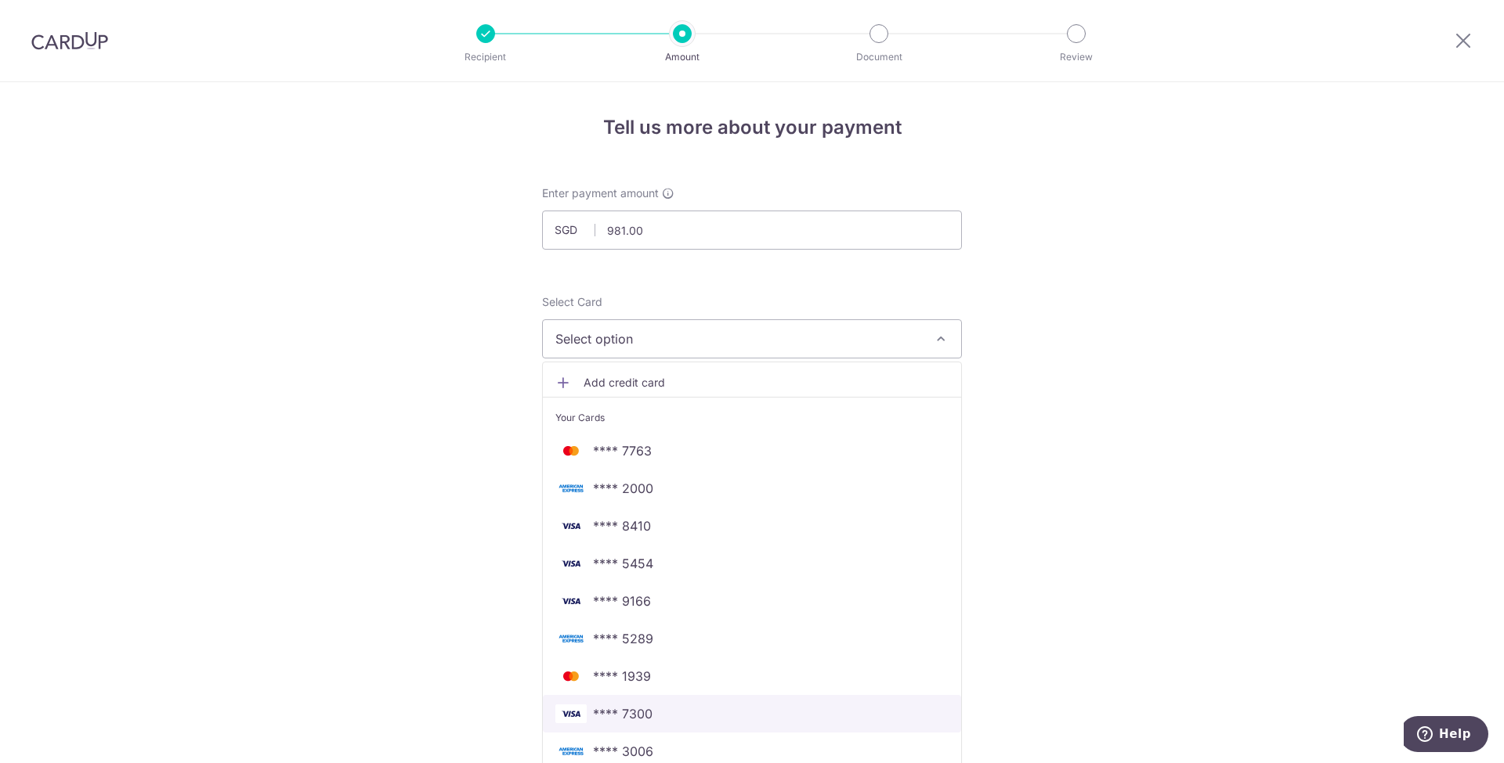
click at [621, 708] on span "**** 7300" at bounding box center [623, 714] width 60 height 19
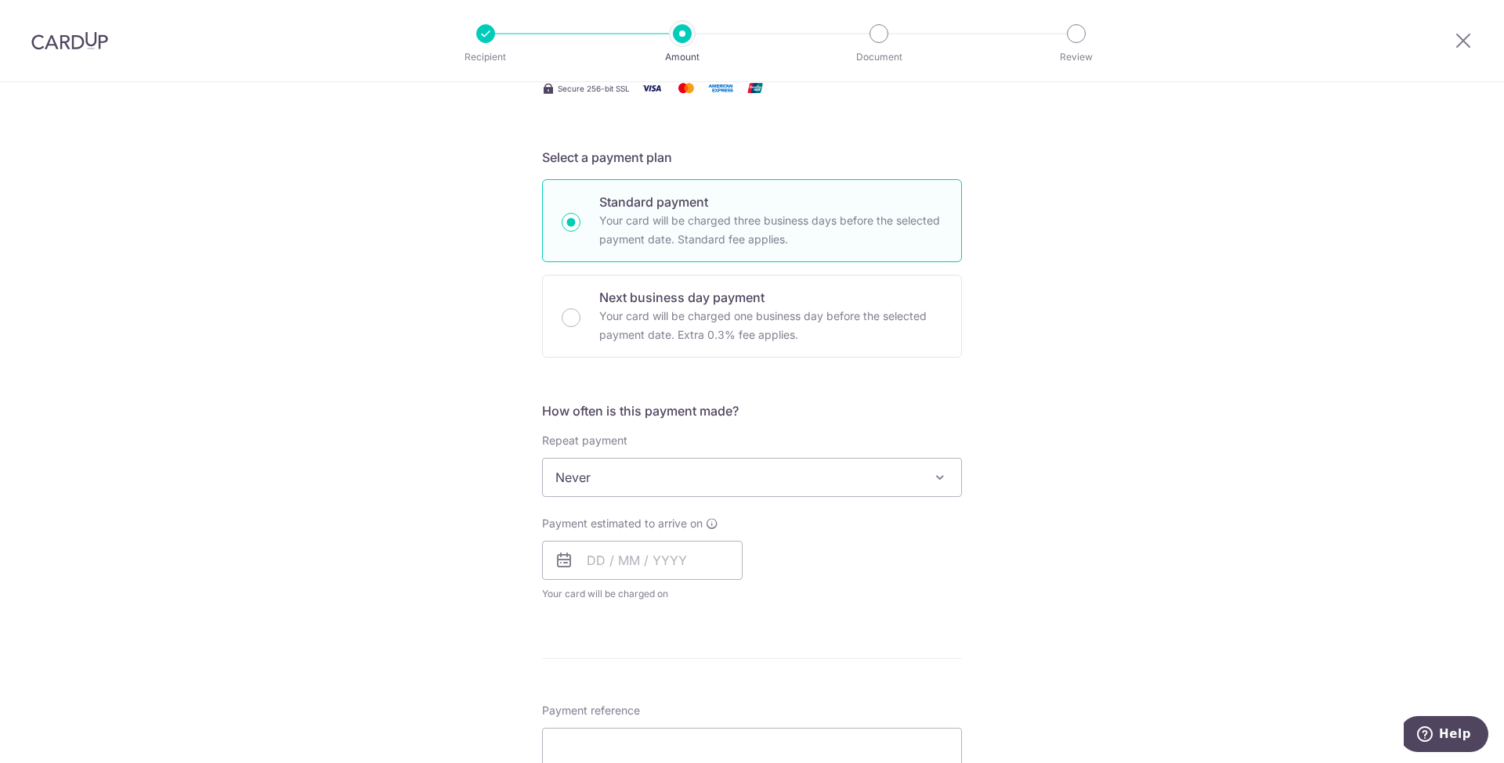
scroll to position [313, 0]
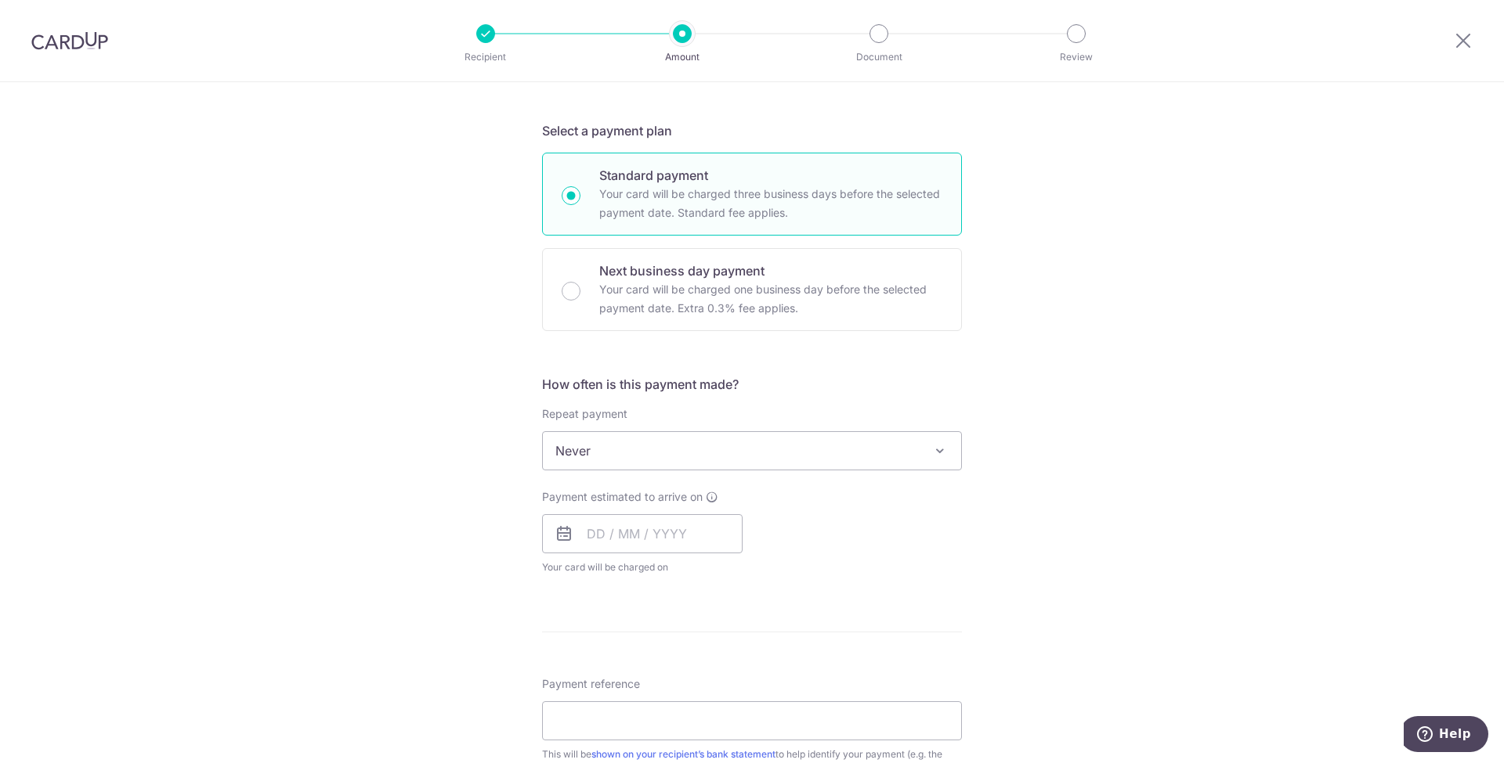
click at [614, 441] on span "Never" at bounding box center [752, 451] width 418 height 38
click at [611, 443] on span "Never" at bounding box center [752, 451] width 418 height 38
click at [607, 522] on input "text" at bounding box center [642, 533] width 200 height 39
click at [619, 533] on input "text" at bounding box center [642, 533] width 200 height 39
click at [689, 706] on link "16" at bounding box center [699, 707] width 25 height 25
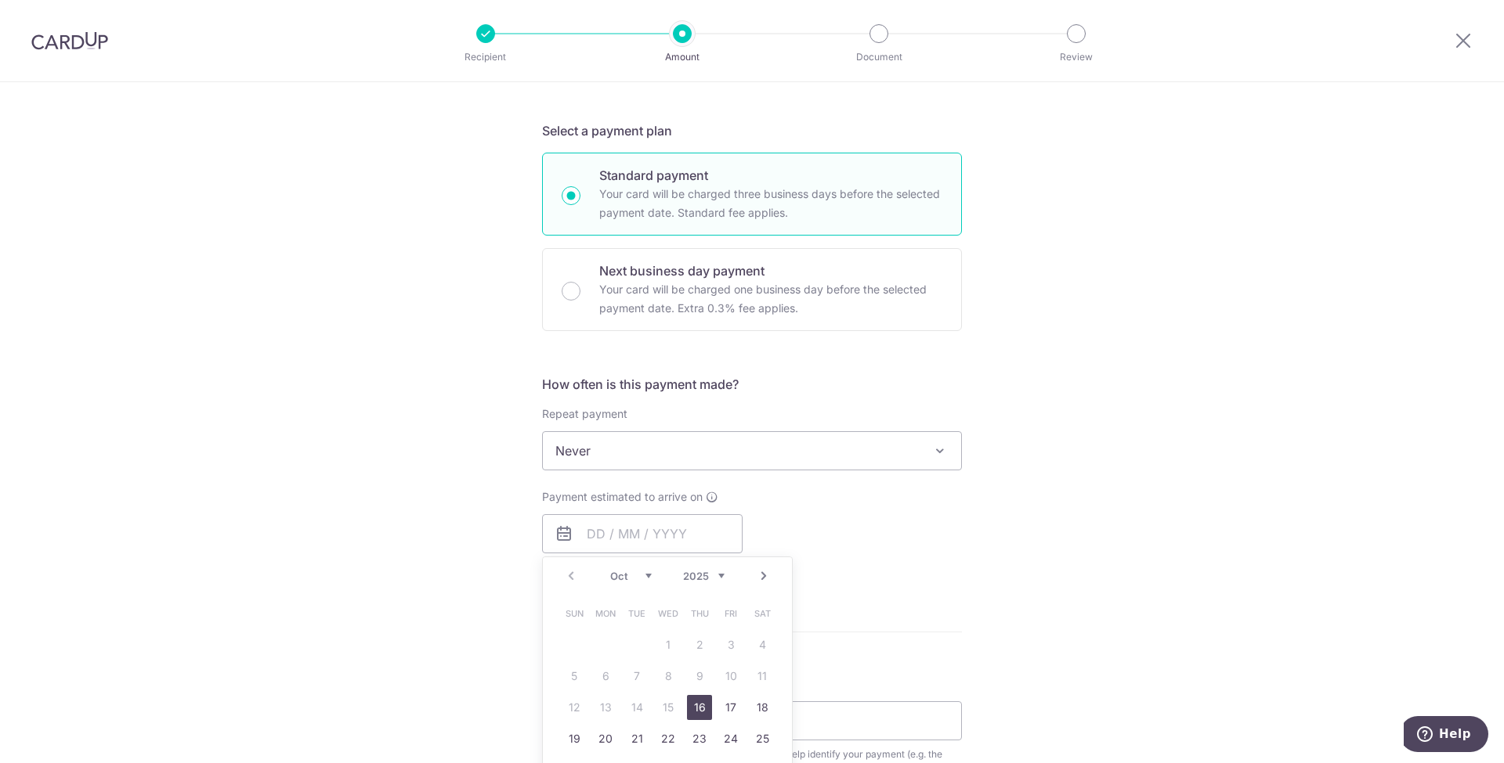
type input "16/10/2025"
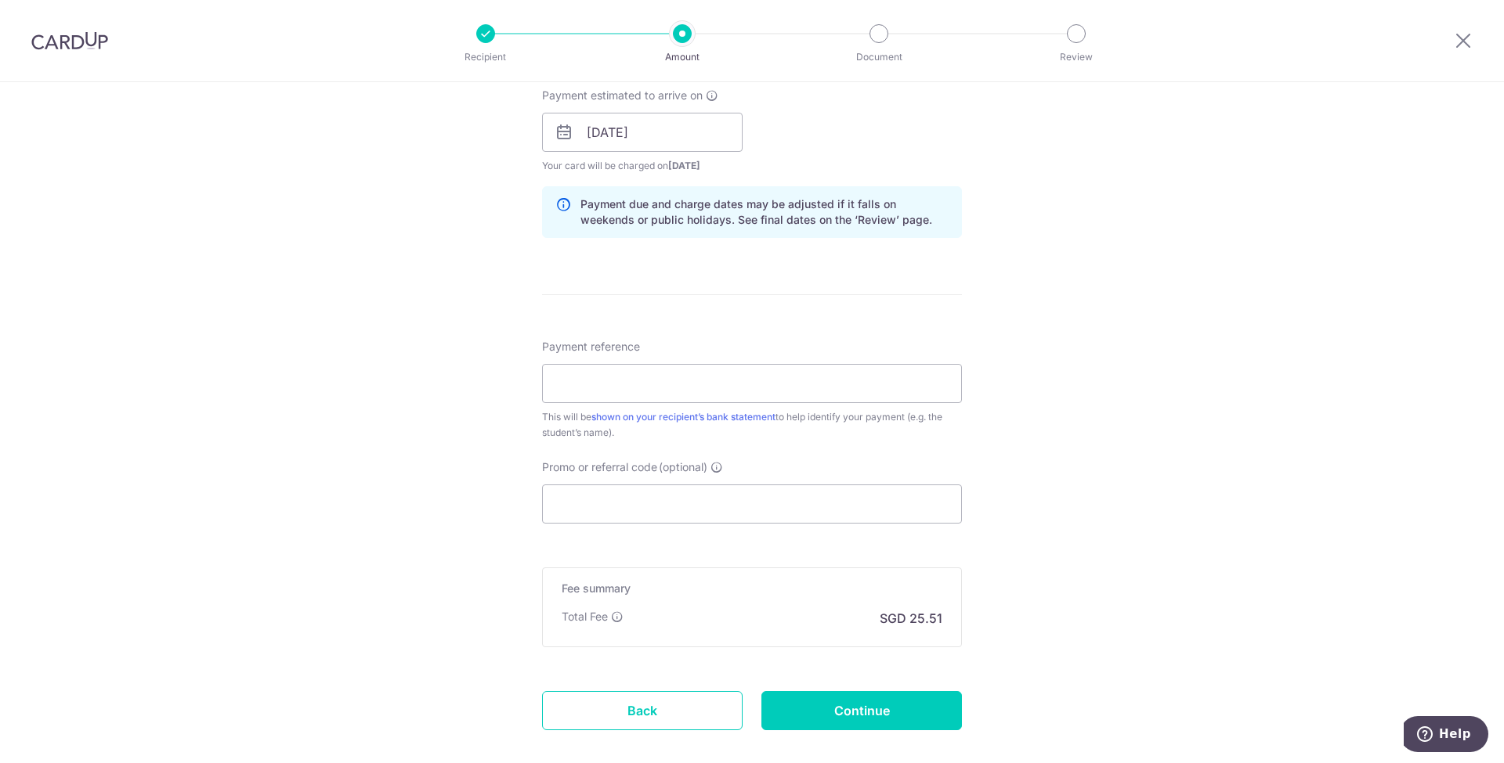
scroll to position [731, 0]
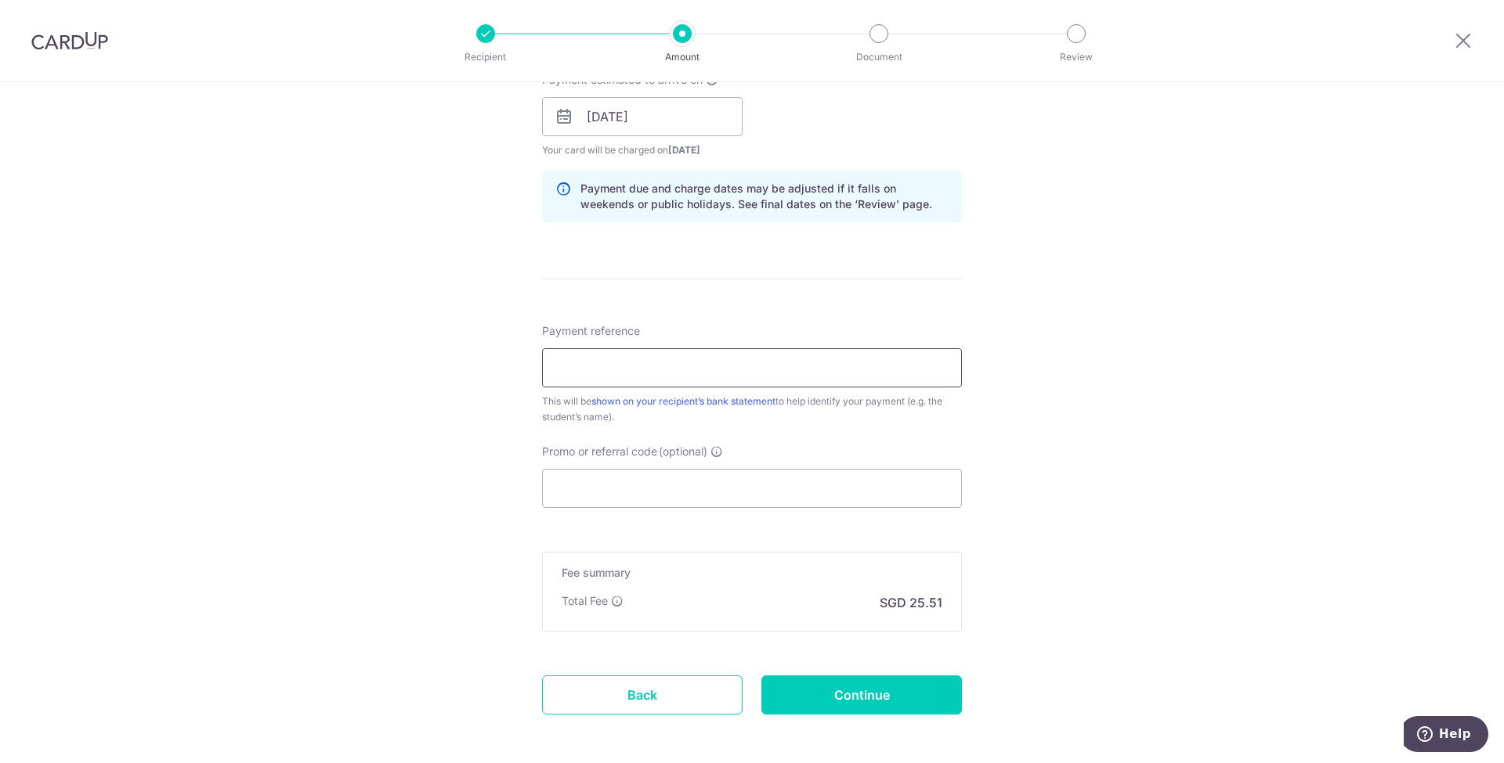
click at [602, 374] on input "Payment reference" at bounding box center [752, 367] width 420 height 39
click at [595, 366] on input "Payment reference" at bounding box center [752, 367] width 420 height 39
type input "BTQ25VB025929"
click at [1228, 457] on div "Tell us more about your payment Enter payment amount SGD 981.00 981.00 Select C…" at bounding box center [752, 92] width 1504 height 1481
click at [656, 471] on input "Promo or referral code (optional)" at bounding box center [752, 488] width 420 height 39
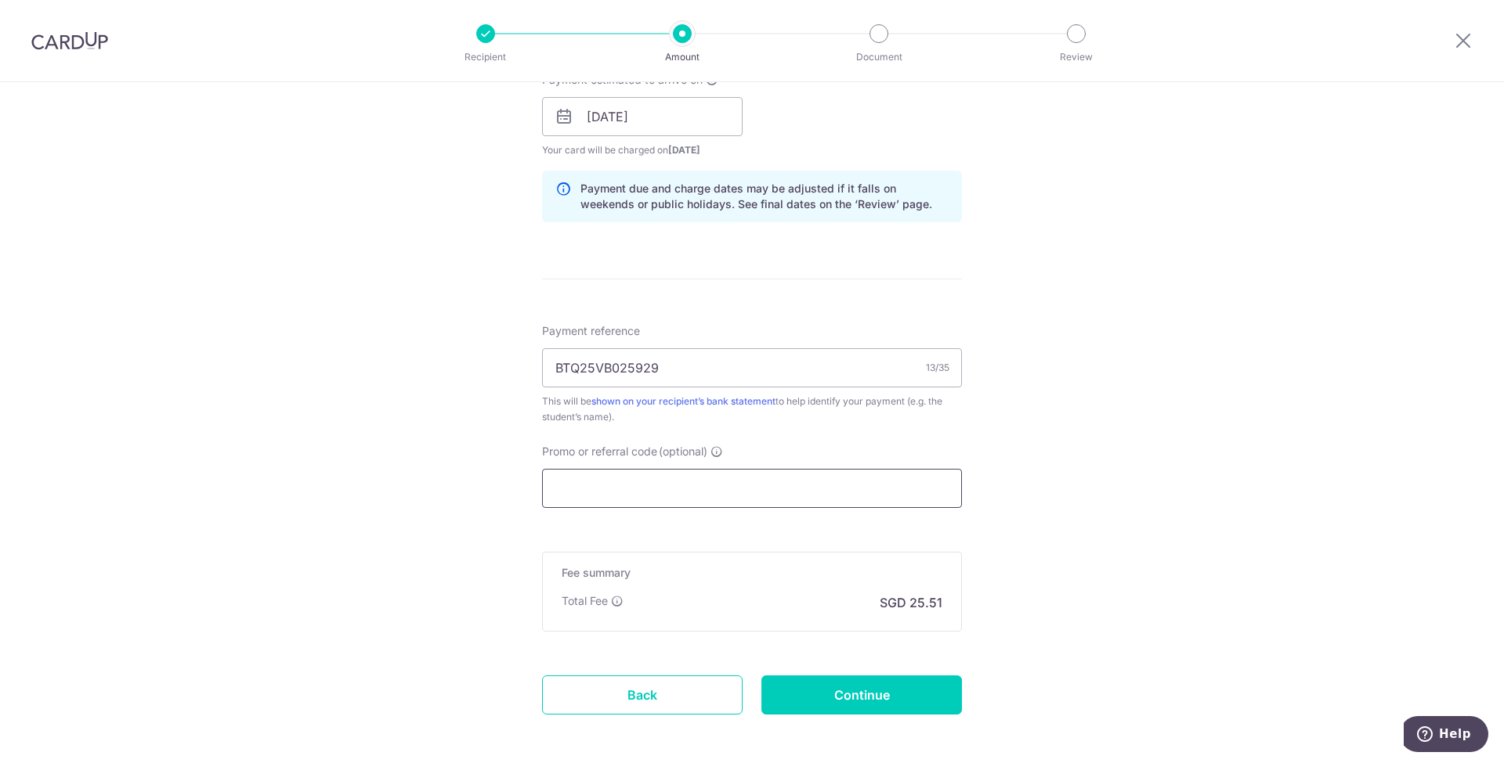
type input "o"
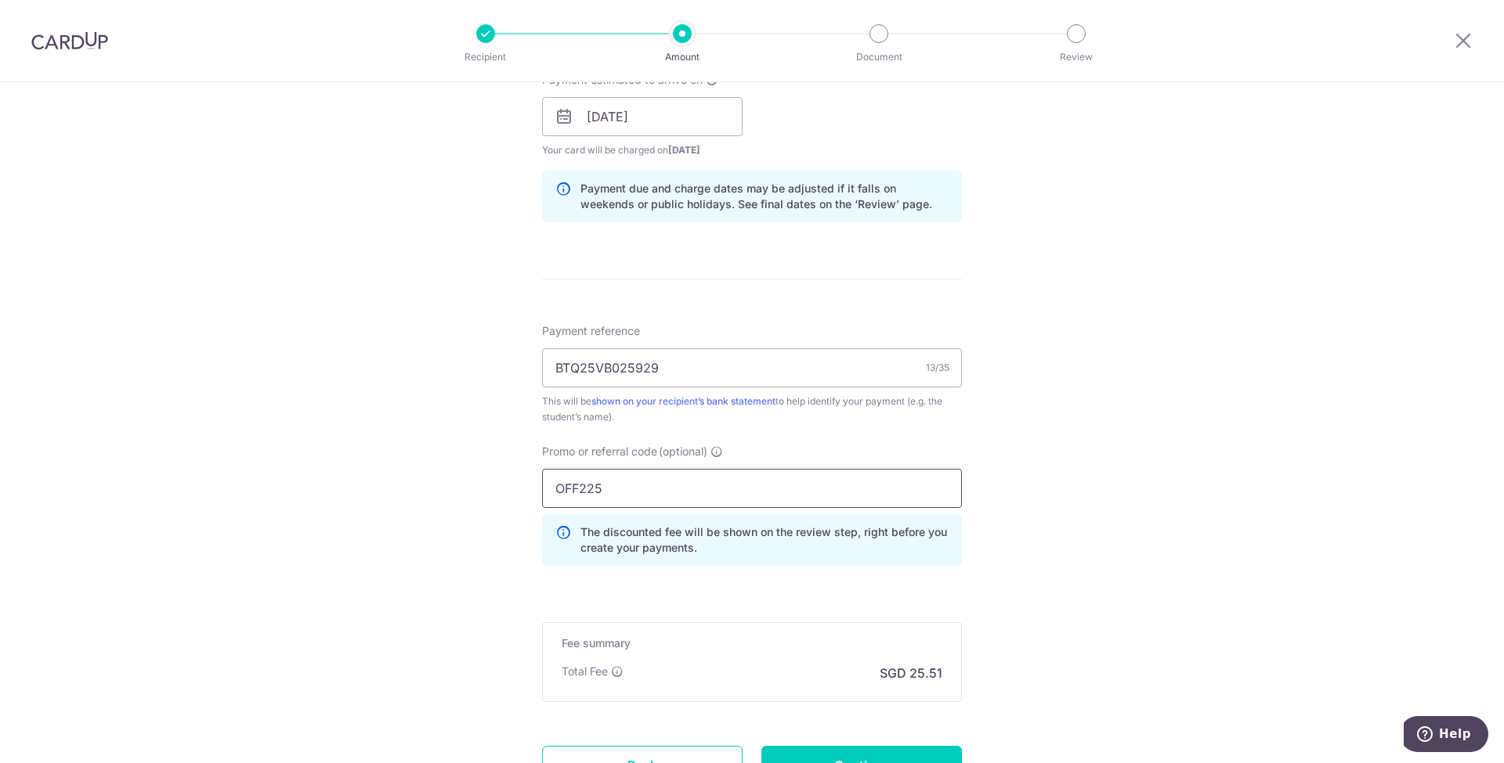
type input "OFF225"
drag, startPoint x: 1191, startPoint y: 501, endPoint x: 1148, endPoint y: 550, distance: 64.9
click at [1192, 501] on div "Tell us more about your payment Enter payment amount SGD 981.00 981.00 Select C…" at bounding box center [752, 127] width 1504 height 1551
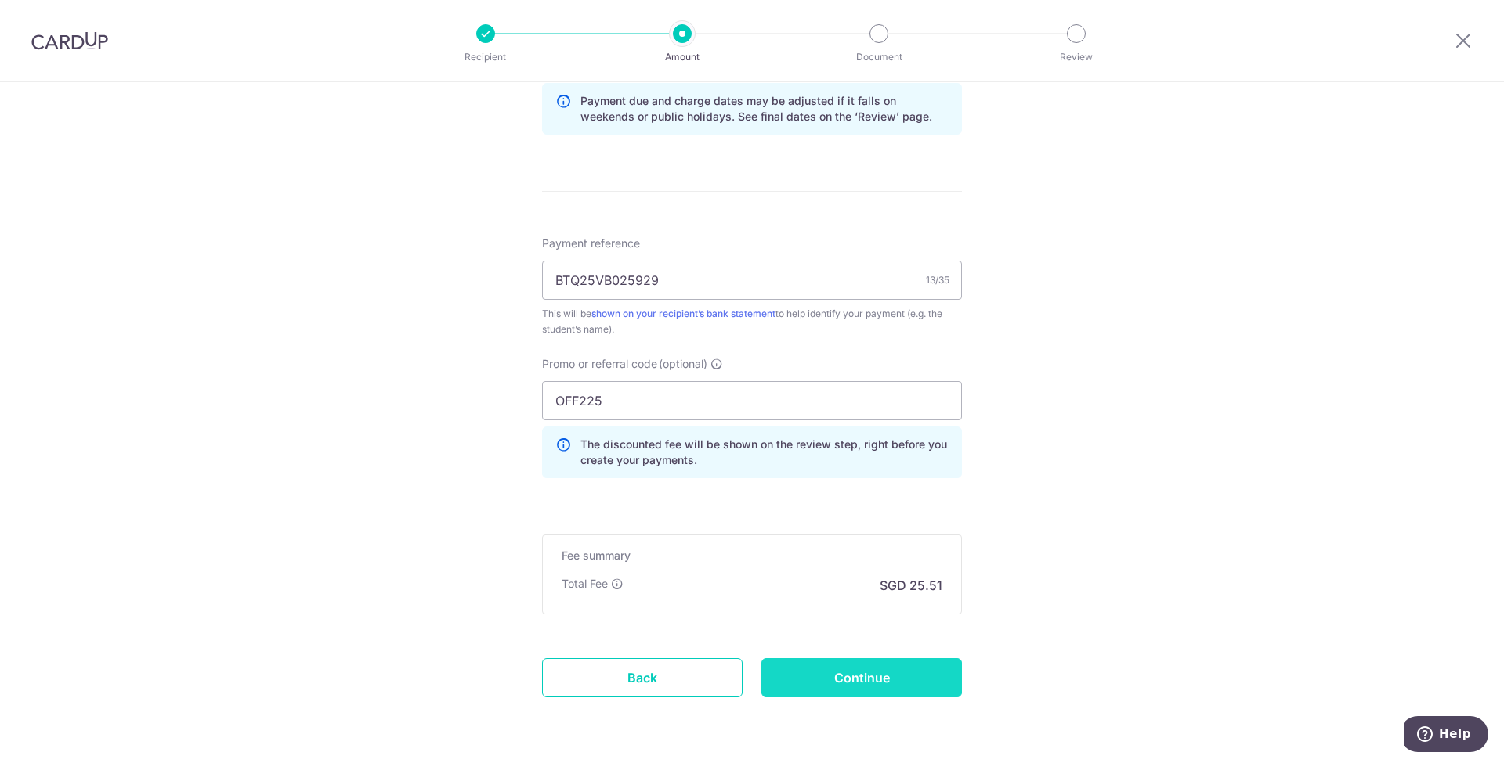
scroll to position [866, 0]
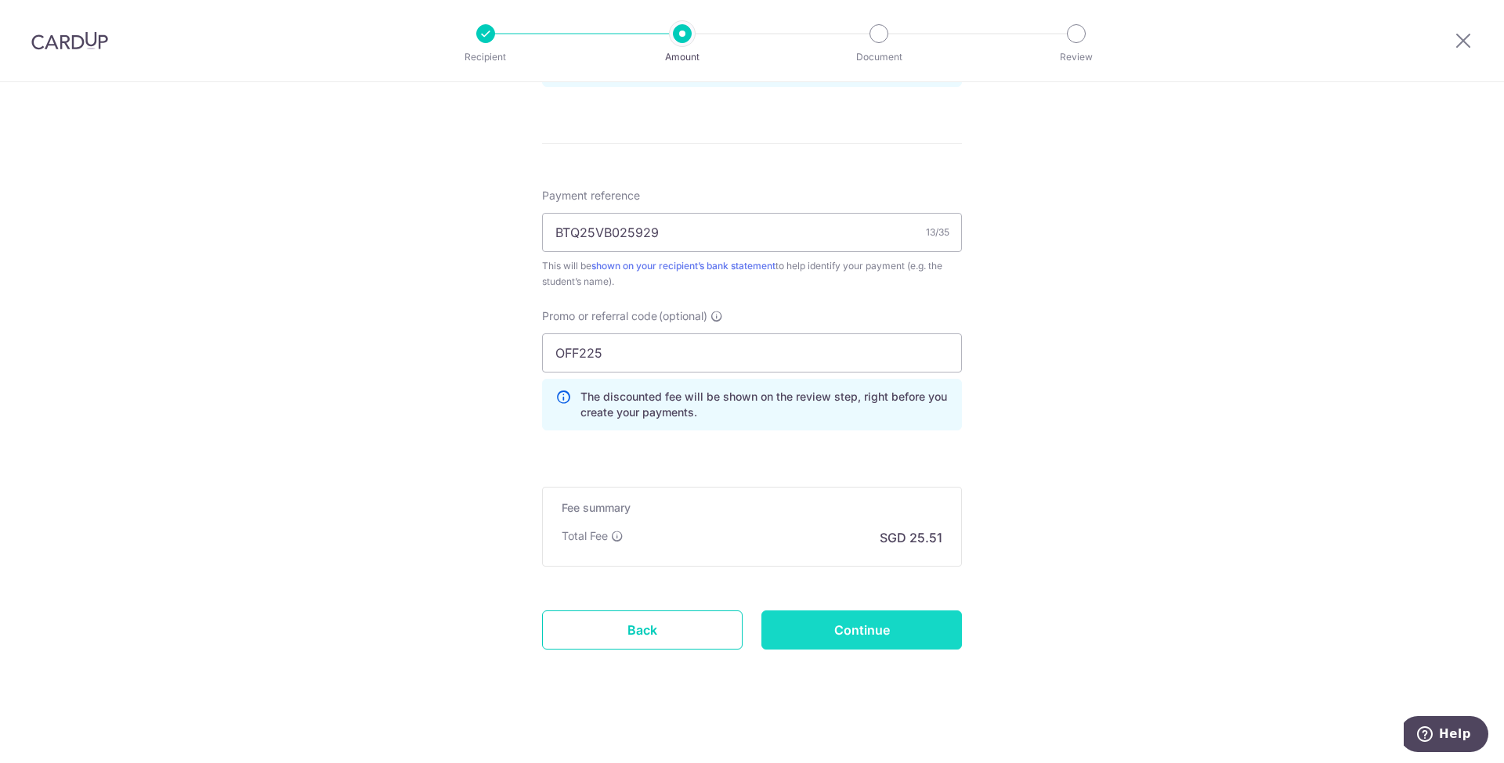
click at [883, 621] on input "Continue" at bounding box center [861, 630] width 200 height 39
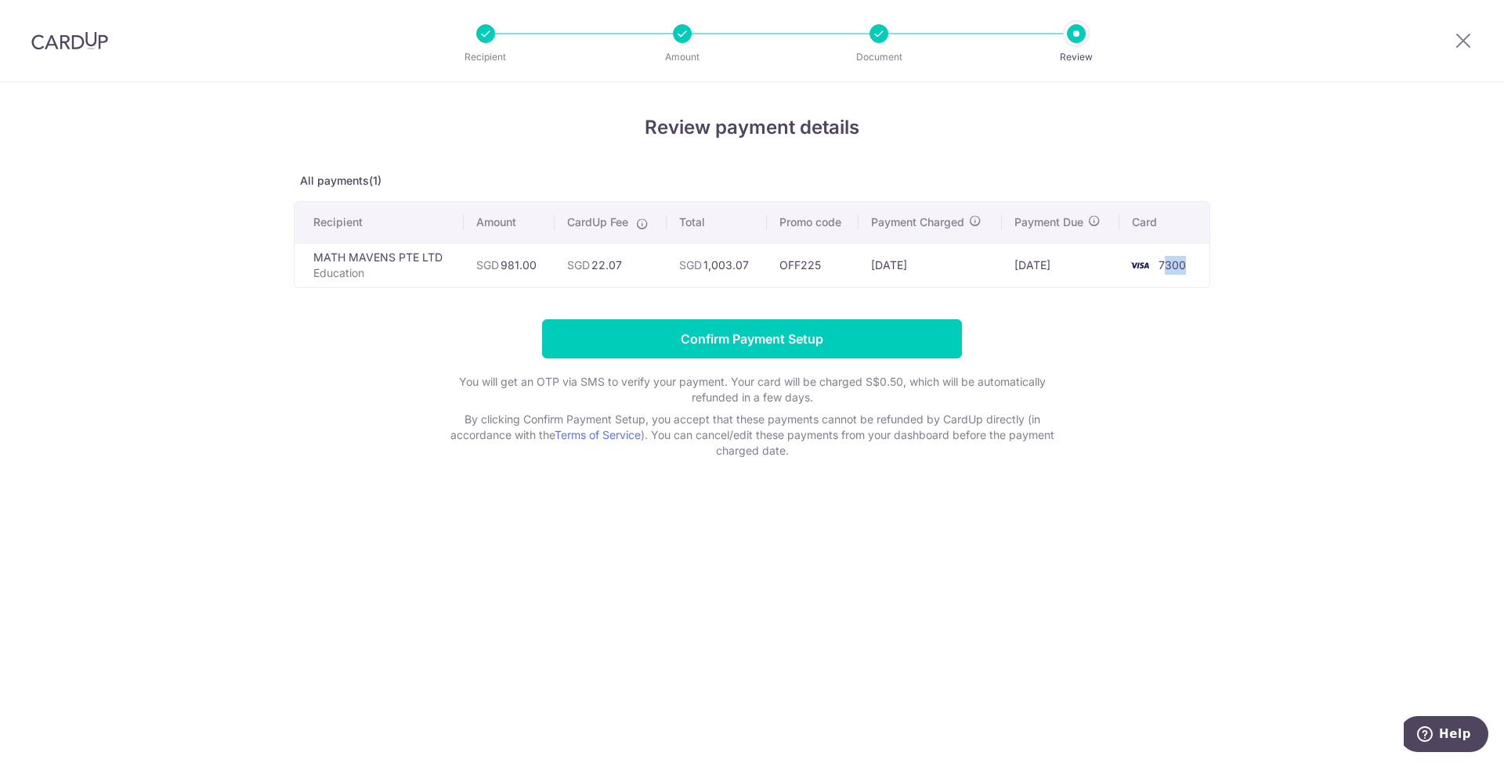
drag, startPoint x: 1167, startPoint y: 267, endPoint x: 1203, endPoint y: 267, distance: 36.0
click at [1203, 267] on td "7300" at bounding box center [1164, 265] width 90 height 45
drag, startPoint x: 1183, startPoint y: 264, endPoint x: 1161, endPoint y: 265, distance: 22.8
click at [1161, 265] on span "7300" at bounding box center [1171, 264] width 27 height 13
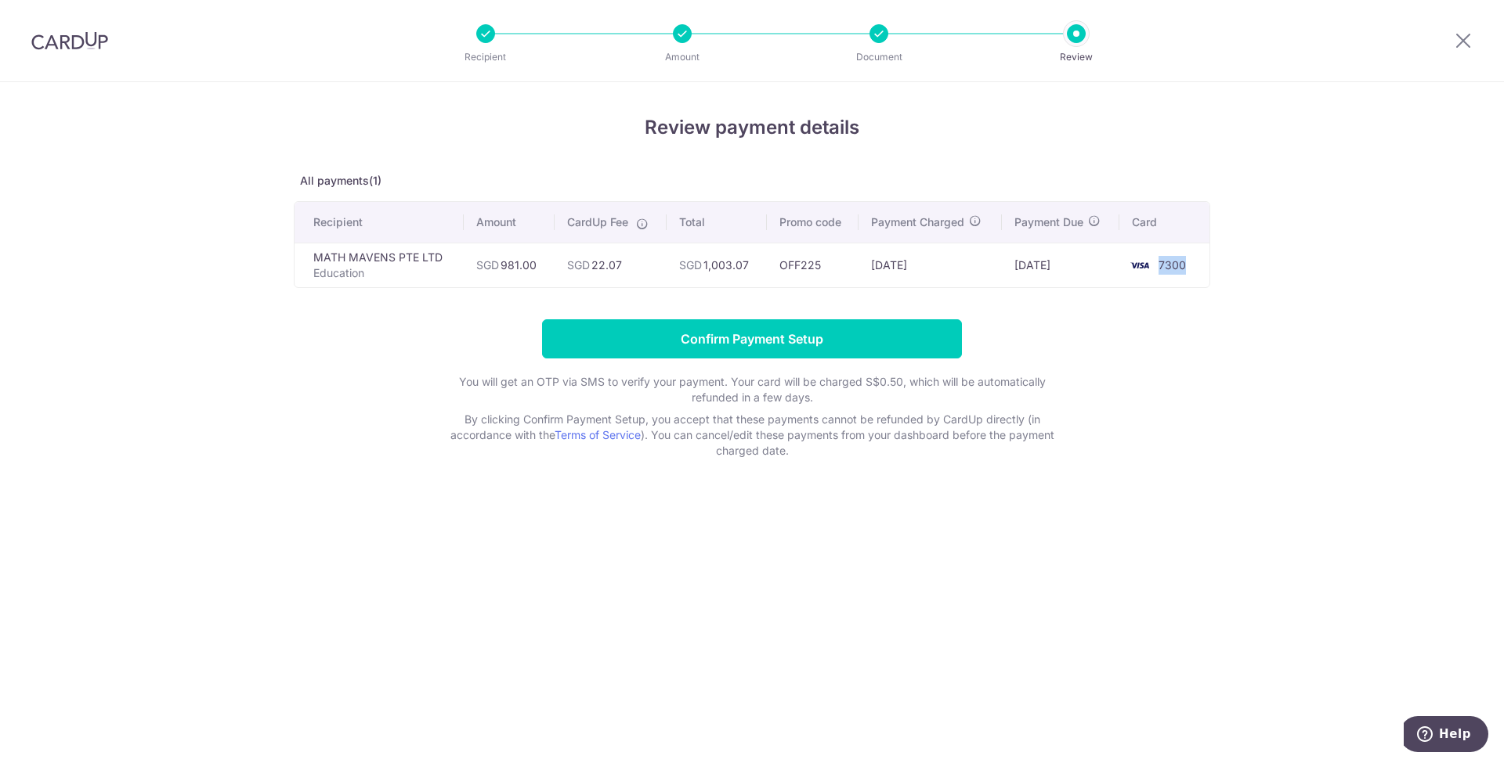
click at [1161, 265] on span "7300" at bounding box center [1171, 264] width 27 height 13
click at [966, 265] on td "13/10/2025" at bounding box center [929, 265] width 143 height 45
drag, startPoint x: 1010, startPoint y: 259, endPoint x: 941, endPoint y: 258, distance: 68.9
click at [997, 259] on tr "MATH MAVENS PTE LTD Education SGD 981.00 SGD 22.07 SGD 1,003.07 OFF225 13/10/20…" at bounding box center [751, 265] width 915 height 45
click at [534, 272] on td "SGD 981.00" at bounding box center [509, 265] width 90 height 45
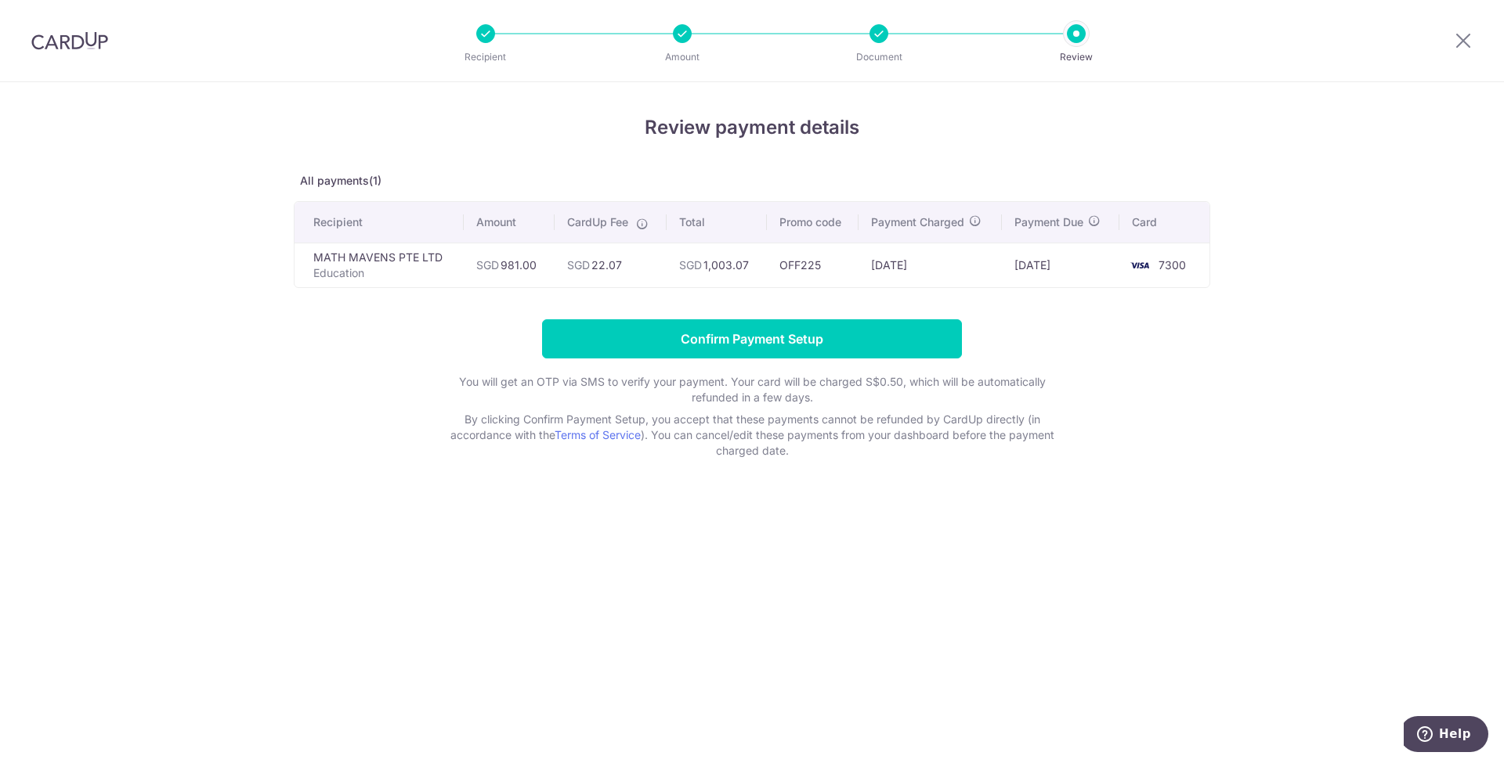
drag, startPoint x: 564, startPoint y: 259, endPoint x: 833, endPoint y: 265, distance: 269.4
click at [833, 265] on tr "MATH MAVENS PTE LTD Education SGD 981.00 SGD 22.07 SGD 1,003.07 OFF225 13/10/20…" at bounding box center [751, 265] width 915 height 45
click at [833, 265] on td "OFF225" at bounding box center [813, 265] width 92 height 45
drag, startPoint x: 954, startPoint y: 257, endPoint x: 822, endPoint y: 256, distance: 131.6
click at [822, 257] on tr "MATH MAVENS PTE LTD Education SGD 981.00 SGD 22.07 SGD 1,003.07 OFF225 13/10/20…" at bounding box center [751, 265] width 915 height 45
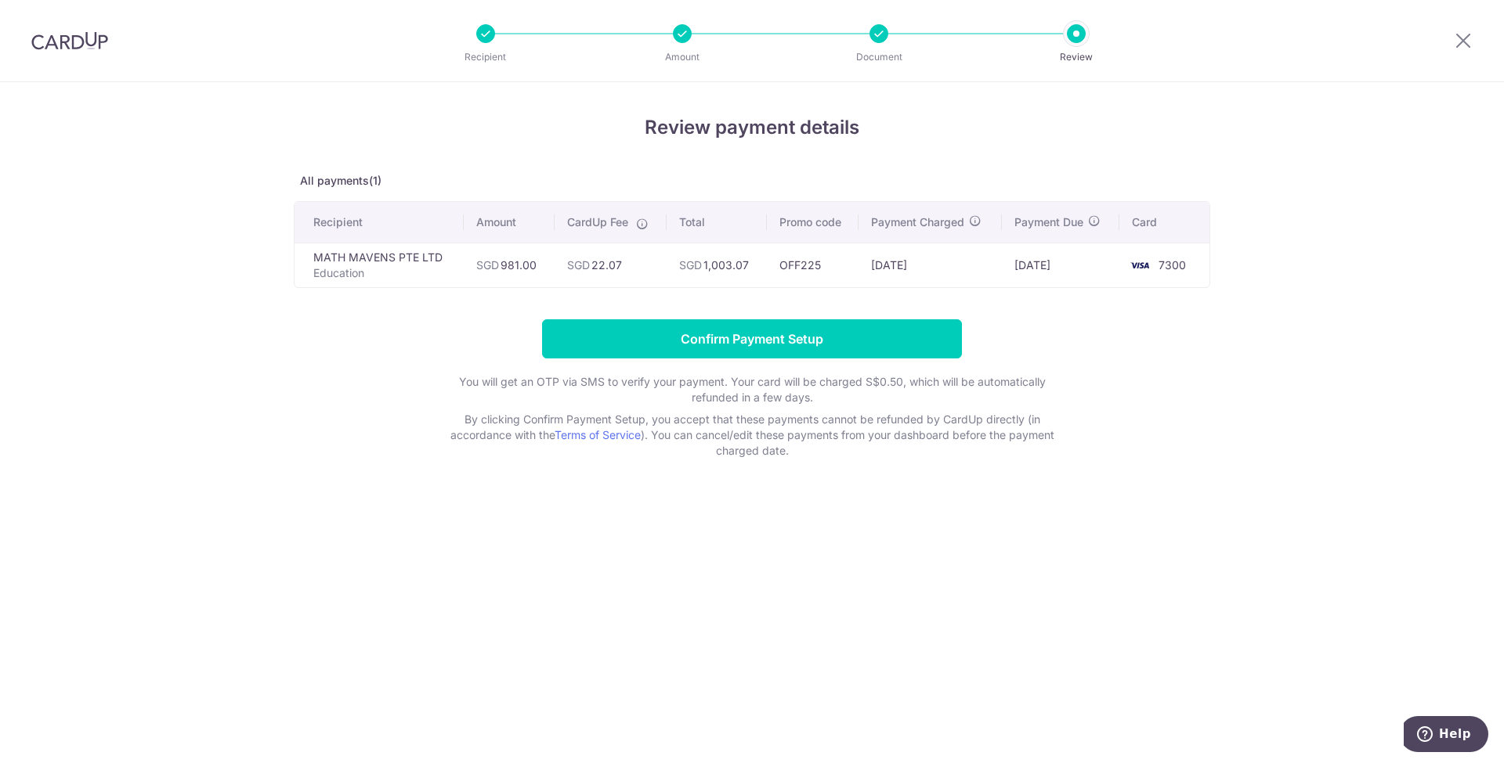
click at [822, 256] on td "OFF225" at bounding box center [813, 265] width 92 height 45
click at [1300, 276] on div "Review payment details All payments(1) Recipient Amount CardUp Fee Total Promo …" at bounding box center [752, 422] width 1504 height 681
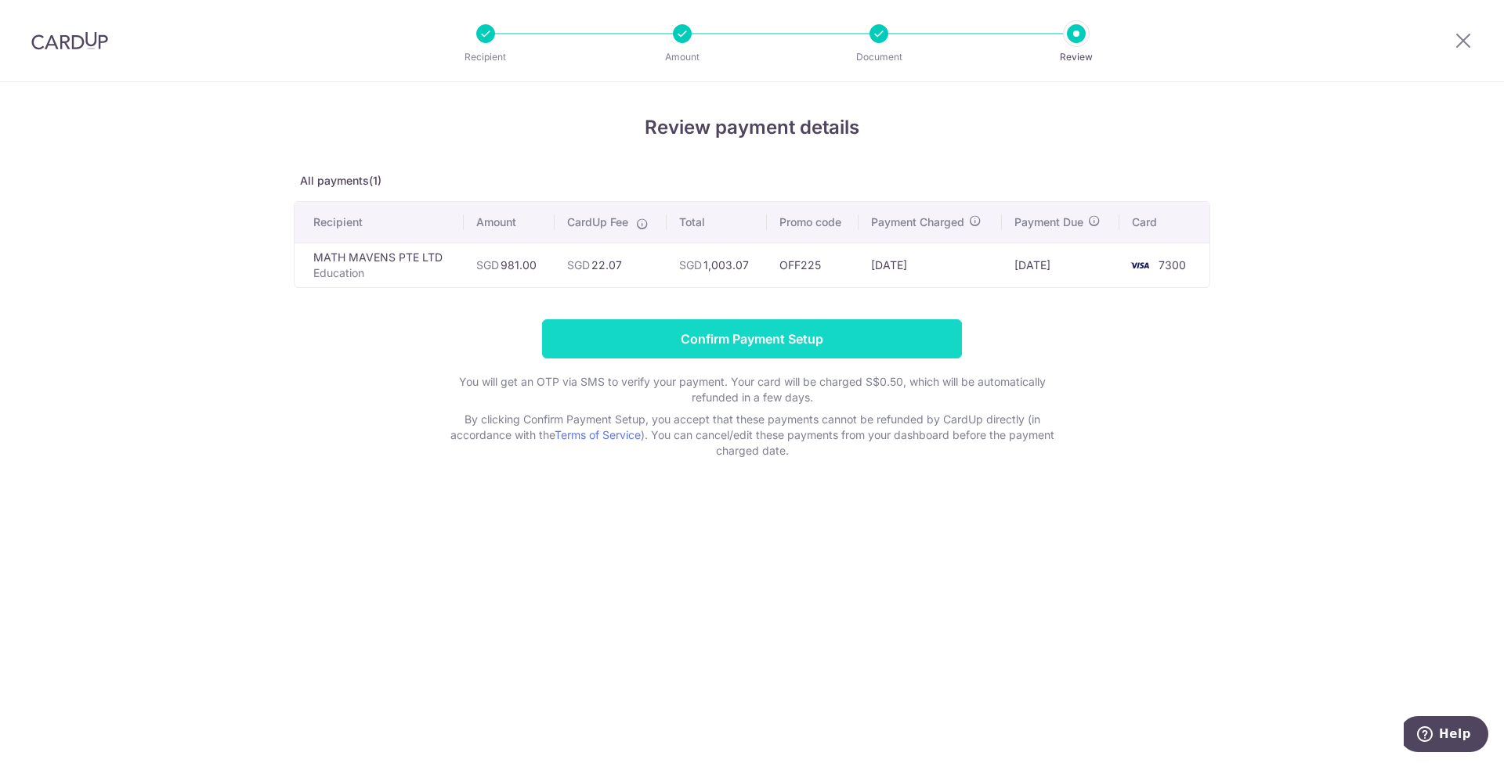
click at [789, 341] on input "Confirm Payment Setup" at bounding box center [752, 338] width 420 height 39
